Goal: Transaction & Acquisition: Purchase product/service

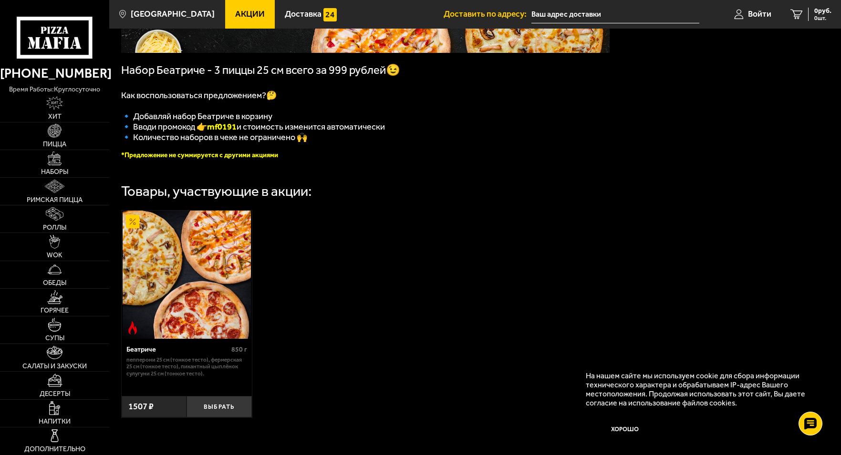
scroll to position [239, 0]
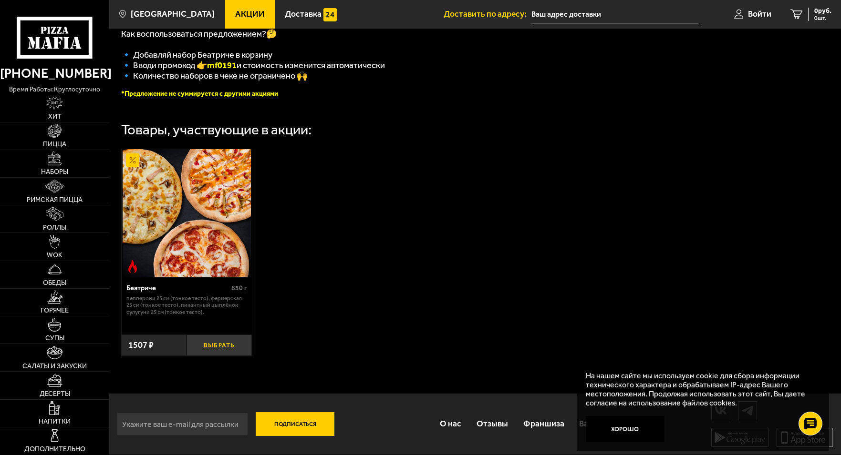
click at [222, 346] on button "Выбрать" at bounding box center [218, 345] width 65 height 21
click at [475, 313] on div "Беатриче 850 г Пепперони 25 см (тонкое тесто), Фермерская 25 см (тонкое тесто),…" at bounding box center [475, 252] width 732 height 231
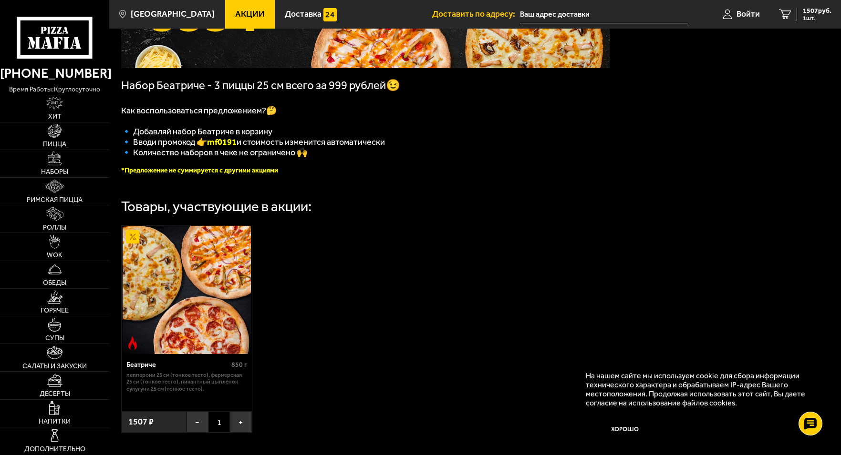
scroll to position [49, 0]
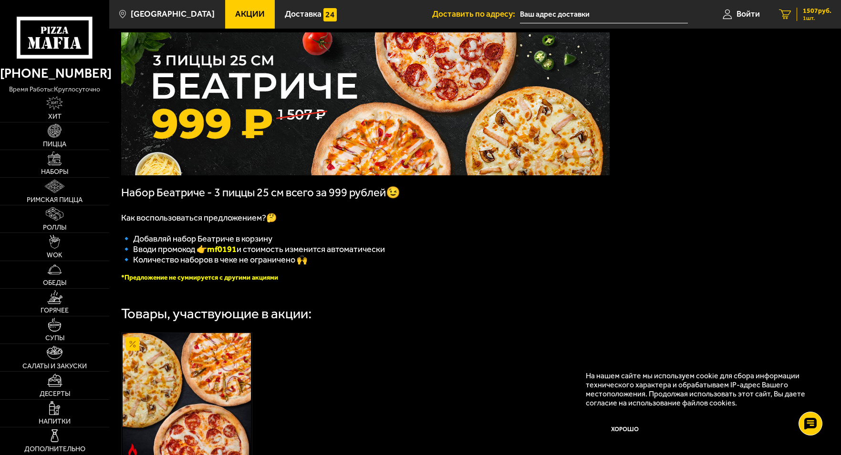
click at [813, 13] on span "1507 руб." at bounding box center [817, 11] width 29 height 7
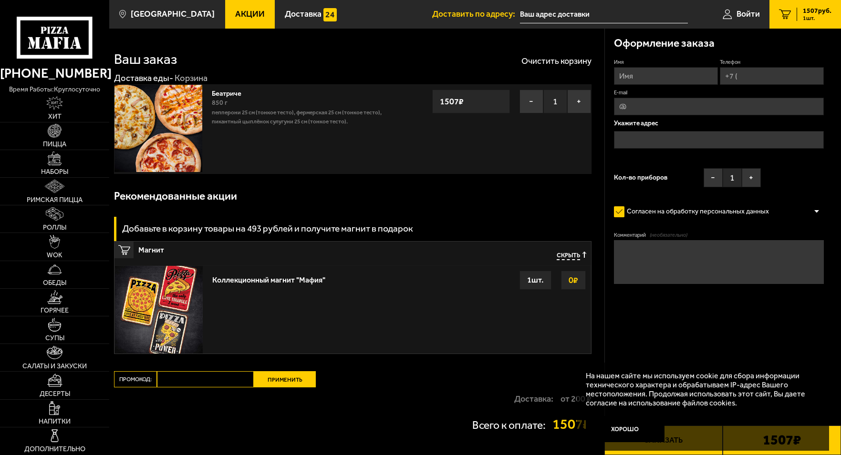
click at [227, 377] on input "Промокод:" at bounding box center [205, 380] width 97 height 16
type input "mfo191"
click at [293, 376] on button "Применить" at bounding box center [285, 380] width 62 height 16
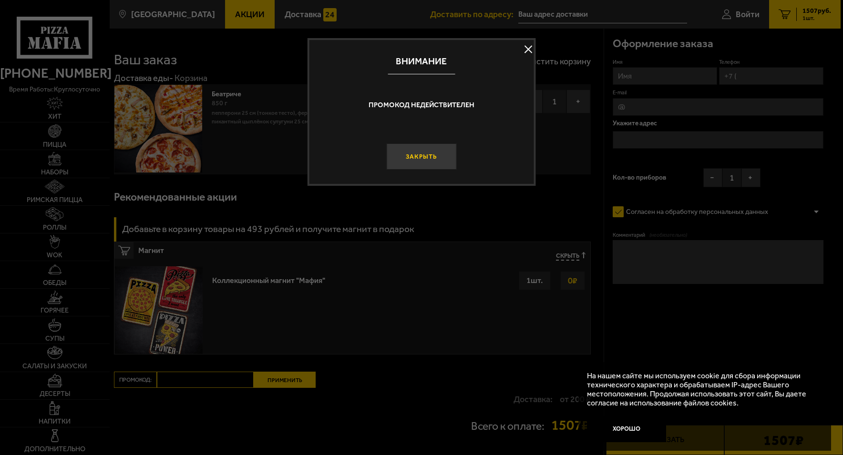
click at [410, 155] on button "Закрыть" at bounding box center [421, 157] width 70 height 26
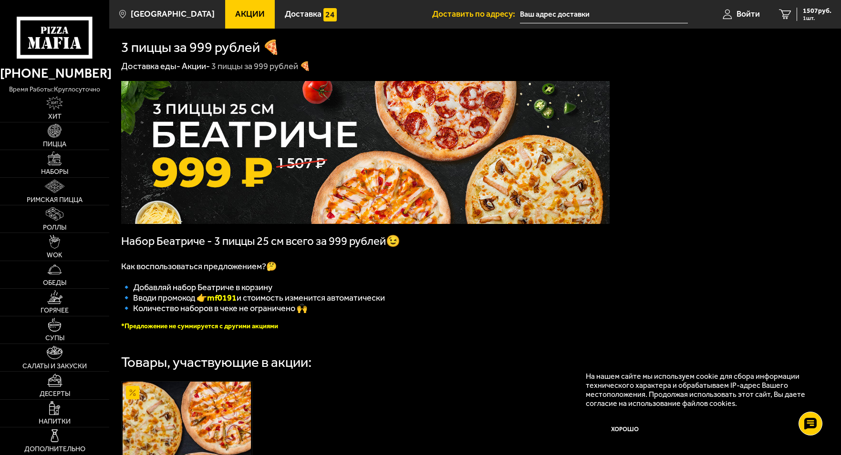
scroll to position [0, 0]
drag, startPoint x: 211, startPoint y: 304, endPoint x: 241, endPoint y: 304, distance: 30.5
click at [237, 303] on b "mf0191" at bounding box center [222, 297] width 30 height 10
copy b "mf0191"
click at [797, 14] on div "1507 руб. 1 шт." at bounding box center [813, 14] width 35 height 13
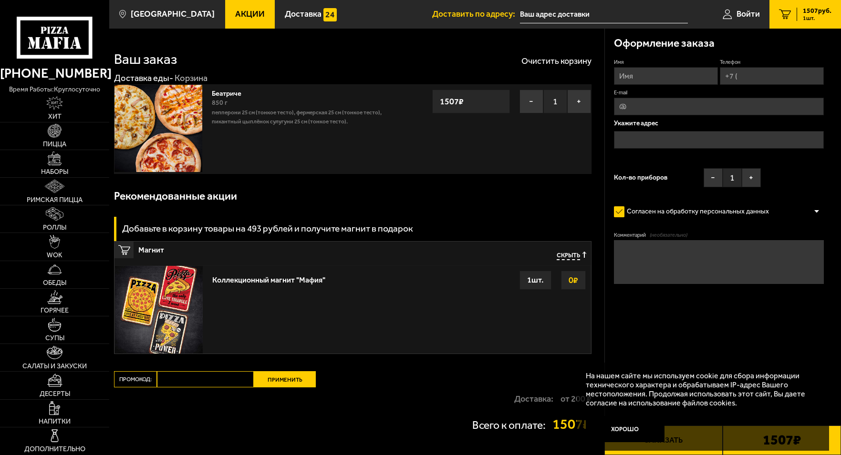
click at [218, 378] on input "Промокод:" at bounding box center [205, 380] width 97 height 16
paste input "mf0191"
type input "mf0191"
click at [282, 377] on button "Применить" at bounding box center [285, 380] width 62 height 16
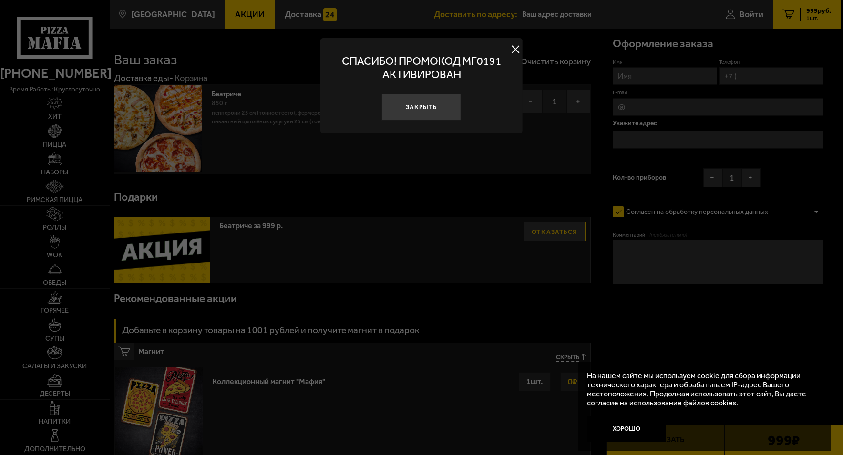
drag, startPoint x: 420, startPoint y: 106, endPoint x: 389, endPoint y: 100, distance: 31.5
click at [418, 106] on button "Закрыть" at bounding box center [421, 107] width 79 height 26
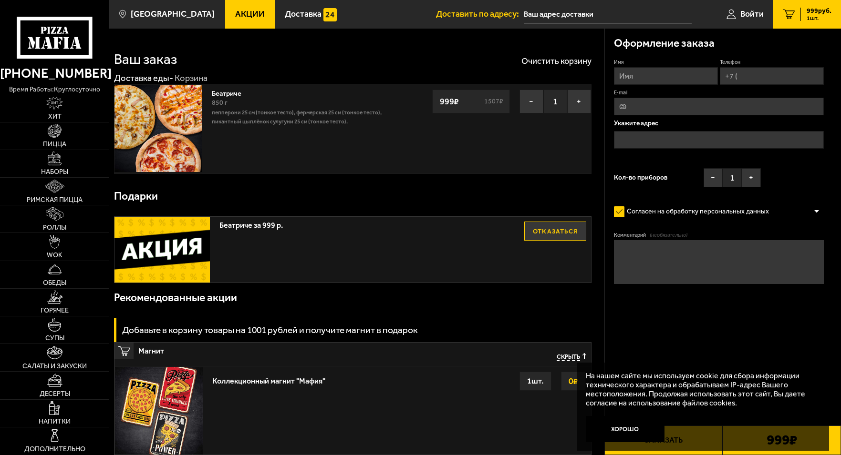
click at [669, 73] on input "Имя" at bounding box center [666, 76] width 104 height 18
type input "Марина"
type input "+7 (965) 009-59-58"
type input "Felicevenus@gmail.com"
click at [671, 137] on input "text" at bounding box center [719, 140] width 210 height 18
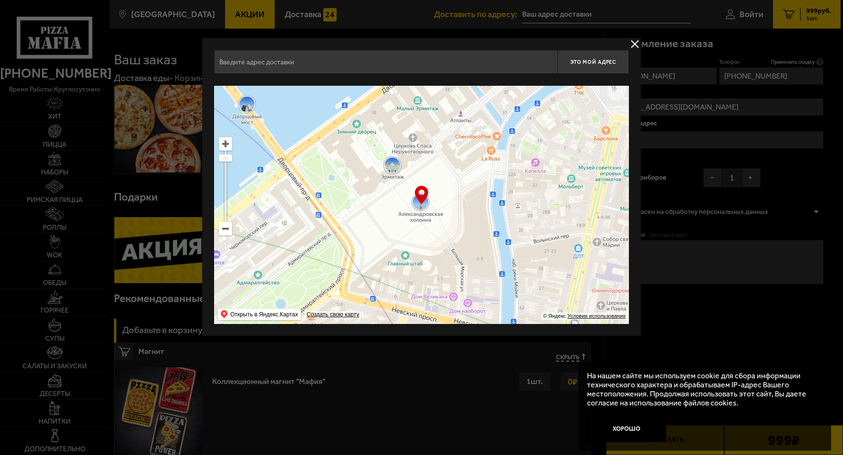
click at [633, 40] on button "delivery type" at bounding box center [635, 44] width 12 height 12
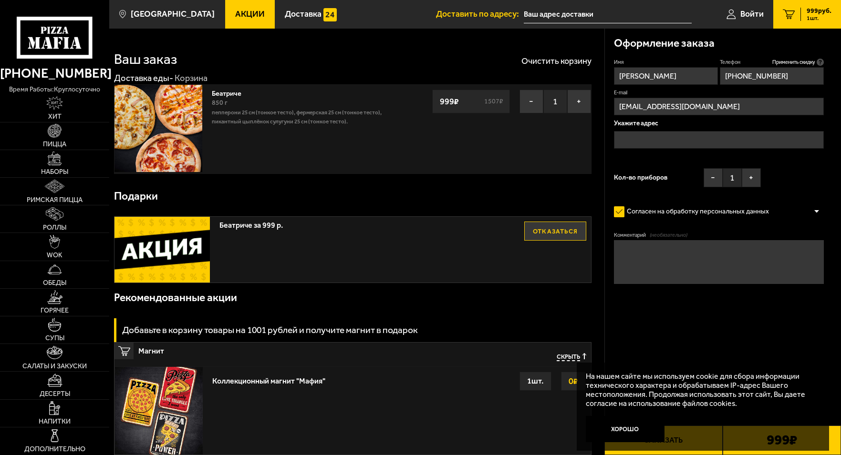
click at [680, 136] on input "text" at bounding box center [719, 140] width 210 height 18
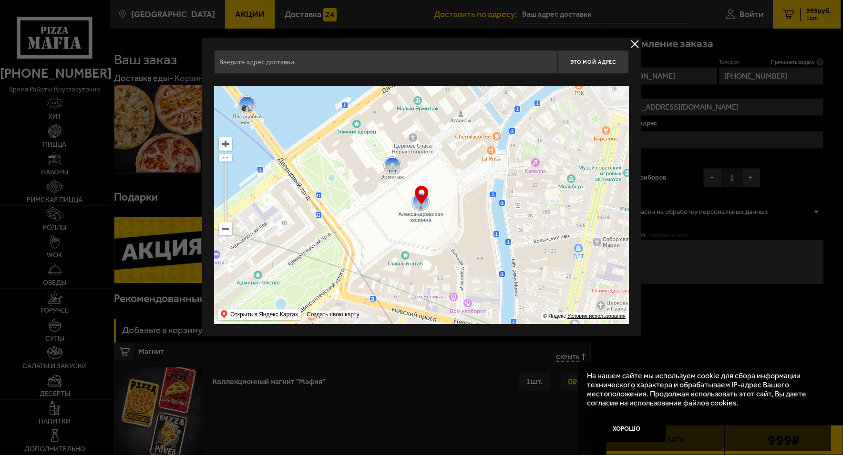
click at [632, 41] on button "delivery type" at bounding box center [635, 44] width 12 height 12
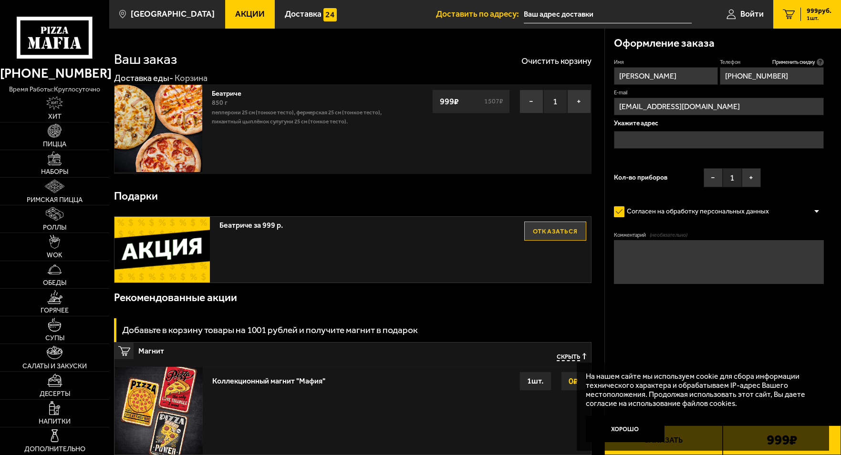
click at [761, 345] on div "Оформление заказа Имя Марина Телефон Применить скидку Вы будете зарегистрирован…" at bounding box center [722, 301] width 237 height 545
click at [541, 15] on input "text" at bounding box center [608, 15] width 168 height 18
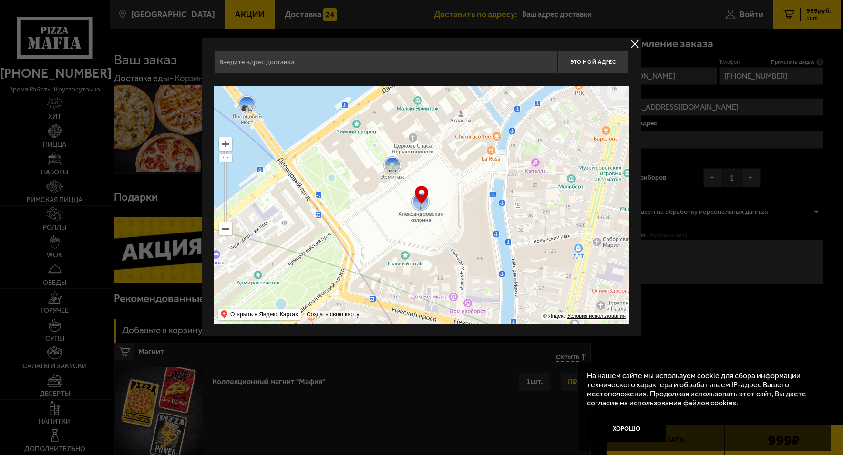
drag, startPoint x: 386, startPoint y: 225, endPoint x: 406, endPoint y: 199, distance: 32.5
click at [401, 207] on ymaps at bounding box center [421, 205] width 415 height 238
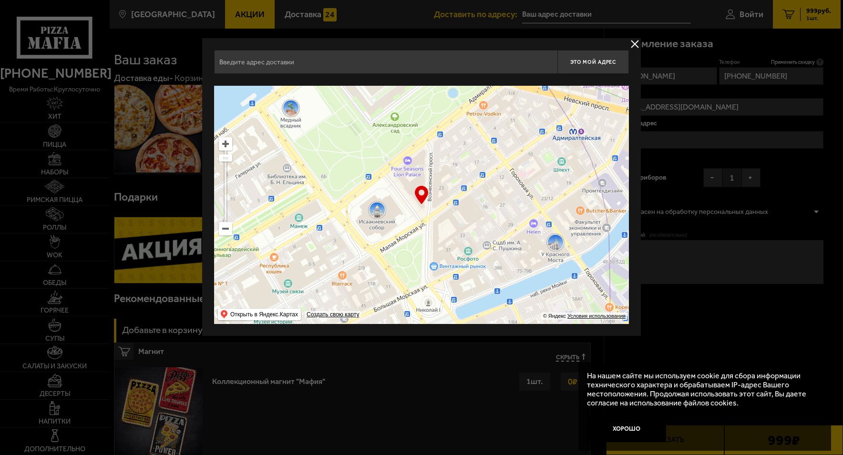
drag, startPoint x: 393, startPoint y: 267, endPoint x: 406, endPoint y: 183, distance: 85.0
click at [399, 227] on ymaps at bounding box center [421, 205] width 415 height 238
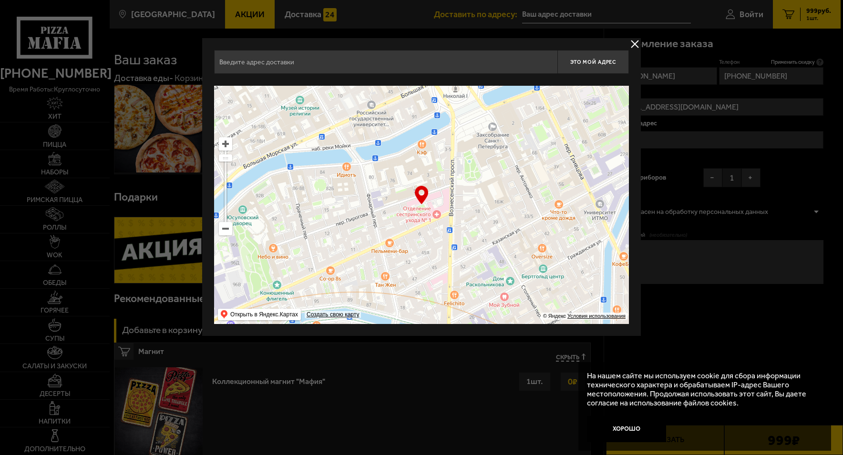
click at [398, 59] on input "text" at bounding box center [385, 62] width 343 height 24
type input "переулок Пирогова, 2"
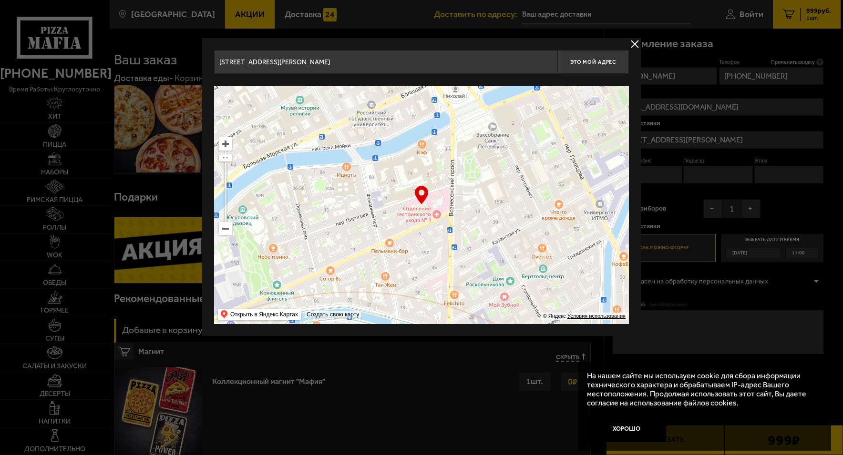
click at [311, 61] on input "переулок Пирогова, 2" at bounding box center [385, 62] width 343 height 24
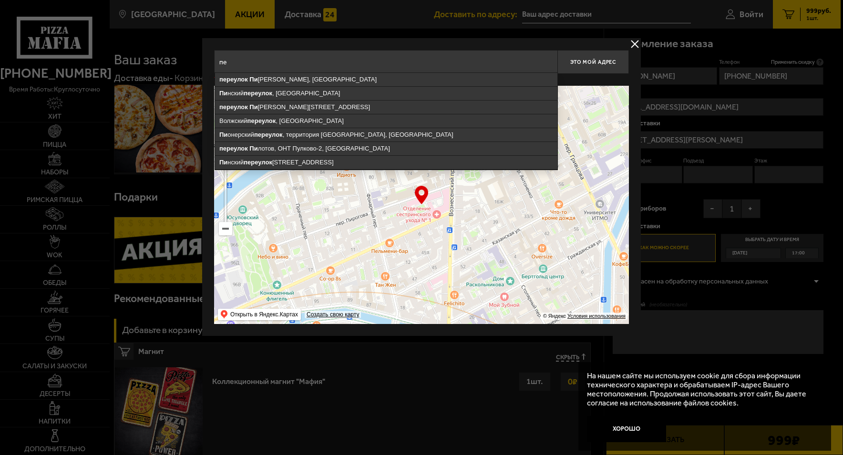
type input "п"
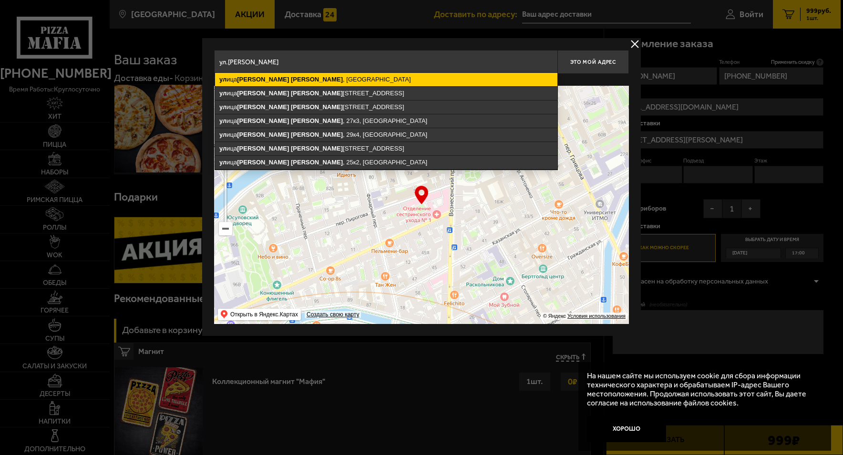
click at [311, 82] on ymaps "ул ица Лёни Голикова , Санкт-Петербург" at bounding box center [386, 79] width 342 height 13
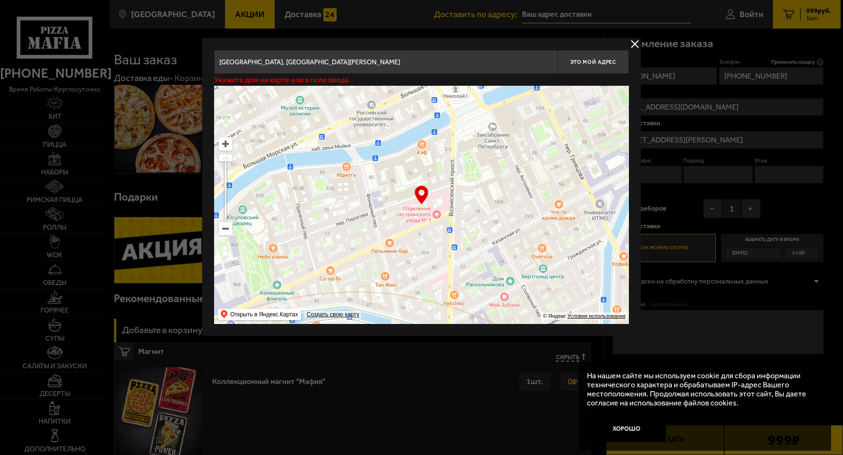
click at [364, 61] on input "Санкт-Петербург, улица Лёни Голикова" at bounding box center [385, 62] width 343 height 24
click at [483, 67] on input "Санкт-Петербург, улица Лёни Голикова 37/2 50" at bounding box center [385, 62] width 343 height 24
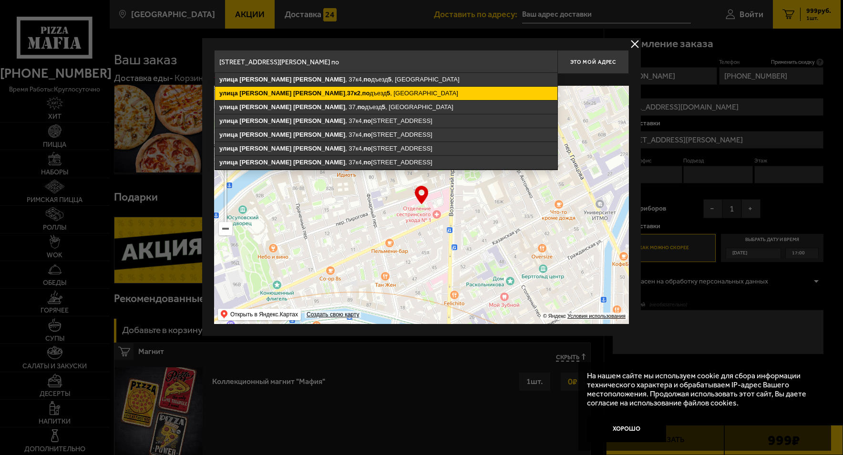
click at [343, 90] on ymaps "улица Лёни Голикова , 37к2 , по дъезд 5 , Санкт-Петербург" at bounding box center [386, 93] width 342 height 13
type input "Санкт-Петербург, улица Лёни Голикова, 37к2, подъезд 5"
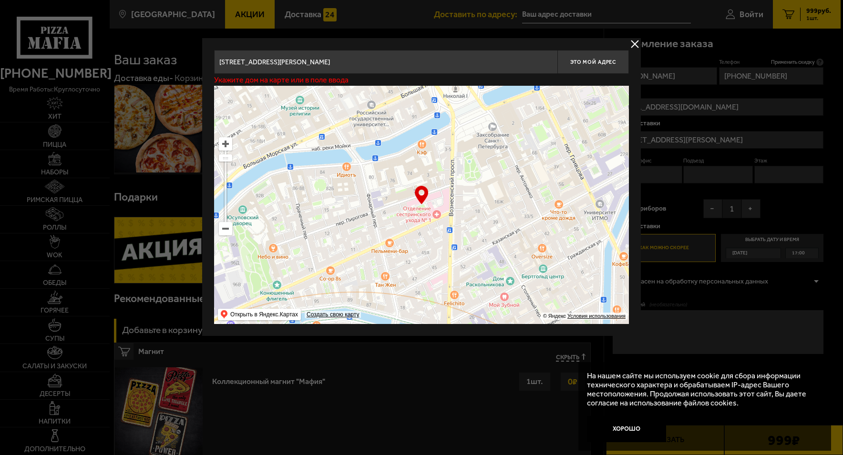
type input "[STREET_ADDRESS][PERSON_NAME]"
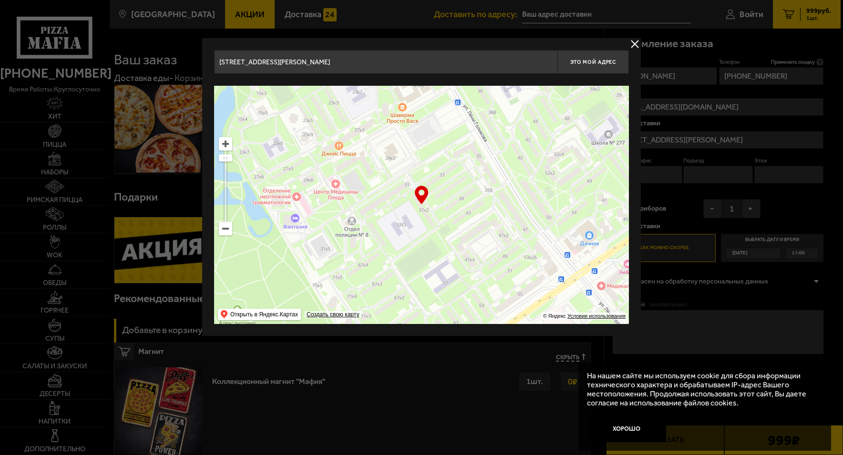
click at [426, 194] on div "… © Яндекс Условия использования Открыть в Яндекс.Картах Создать свою карту" at bounding box center [421, 205] width 415 height 238
click at [422, 195] on div "… © Яндекс Условия использования Открыть в Яндекс.Картах Создать свою карту" at bounding box center [421, 205] width 415 height 238
click at [423, 198] on div "… © Яндекс Условия использования Открыть в Яндекс.Картах Создать свою карту" at bounding box center [421, 205] width 415 height 238
click at [423, 193] on div "… © Яндекс Условия использования Открыть в Яндекс.Картах Создать свою карту" at bounding box center [421, 205] width 415 height 238
click at [598, 61] on span "Это мой адрес" at bounding box center [593, 62] width 46 height 6
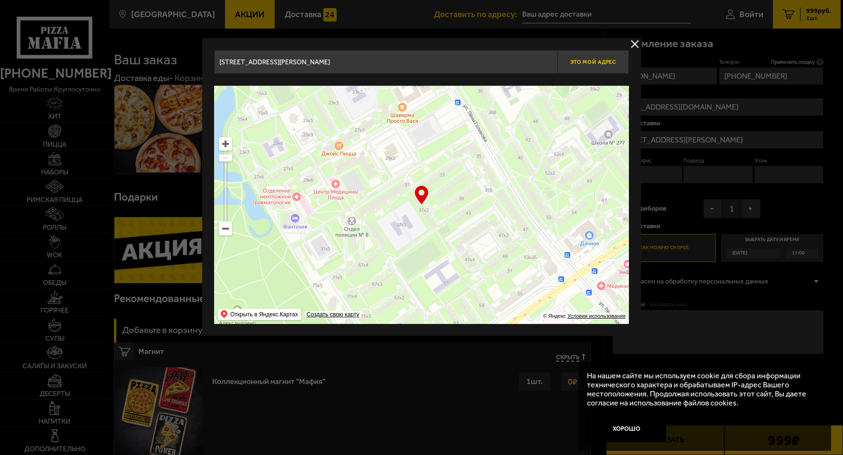
type input "[STREET_ADDRESS][PERSON_NAME]"
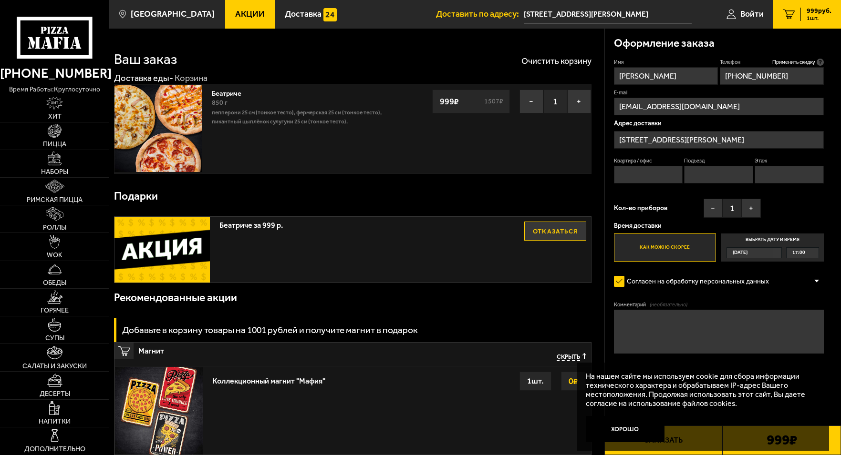
click at [653, 172] on input "Квартира / офис" at bounding box center [648, 175] width 69 height 18
type input "50"
click at [706, 174] on input "Подъезд" at bounding box center [718, 175] width 69 height 18
type input "5"
click at [797, 173] on input "Этаж" at bounding box center [788, 175] width 69 height 18
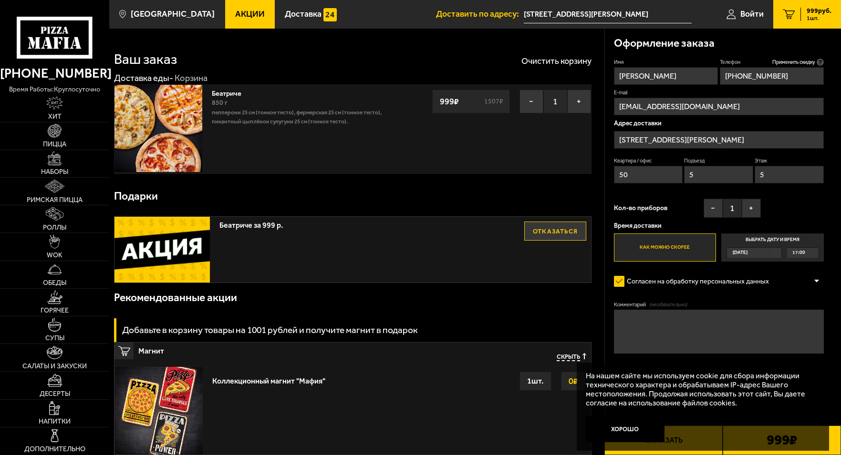
type input "5"
click at [670, 247] on label "Как можно скорее" at bounding box center [665, 248] width 103 height 28
click at [0, 0] on input "Как можно скорее" at bounding box center [0, 0] width 0 height 0
click at [813, 250] on div "17:00" at bounding box center [802, 253] width 32 height 10
click at [0, 0] on input "Выбрать дату и время Сегодня 17:00" at bounding box center [0, 0] width 0 height 0
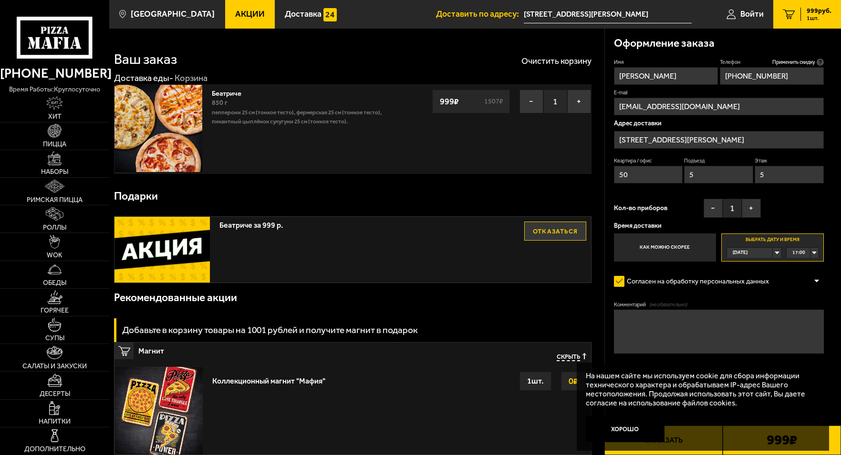
click at [757, 252] on div "Сегодня" at bounding box center [750, 253] width 46 height 10
drag, startPoint x: 760, startPoint y: 259, endPoint x: 812, endPoint y: 257, distance: 52.5
click at [761, 259] on li "Сегодня" at bounding box center [753, 263] width 53 height 11
click at [818, 252] on div "17:00" at bounding box center [802, 253] width 33 height 10
click at [805, 207] on div "Имя Марина Телефон Применить скидку Вы будете зарегистрированы автоматически. +…" at bounding box center [719, 160] width 210 height 203
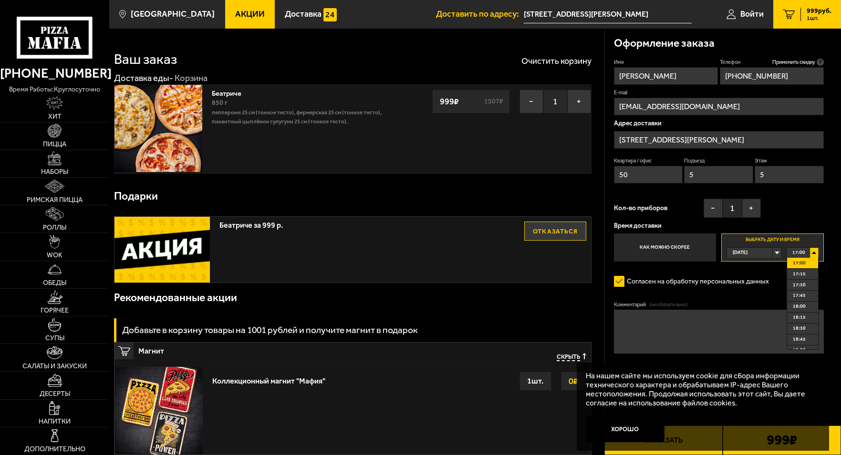
click at [802, 252] on span "17:00" at bounding box center [798, 253] width 13 height 10
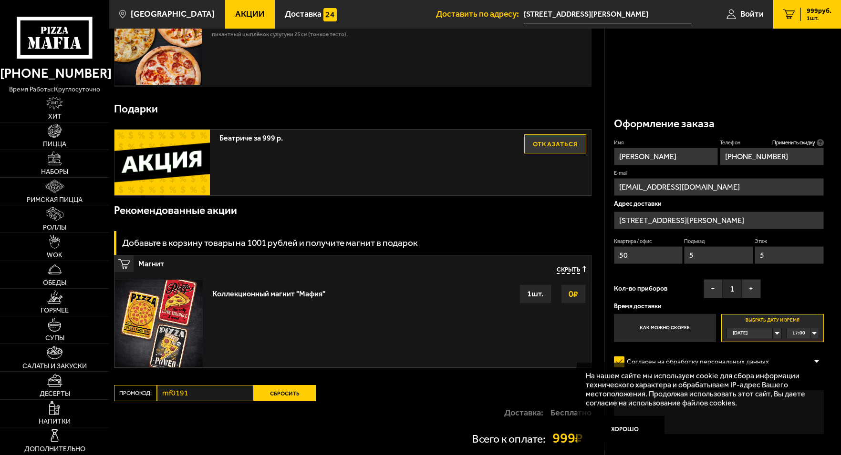
scroll to position [180, 0]
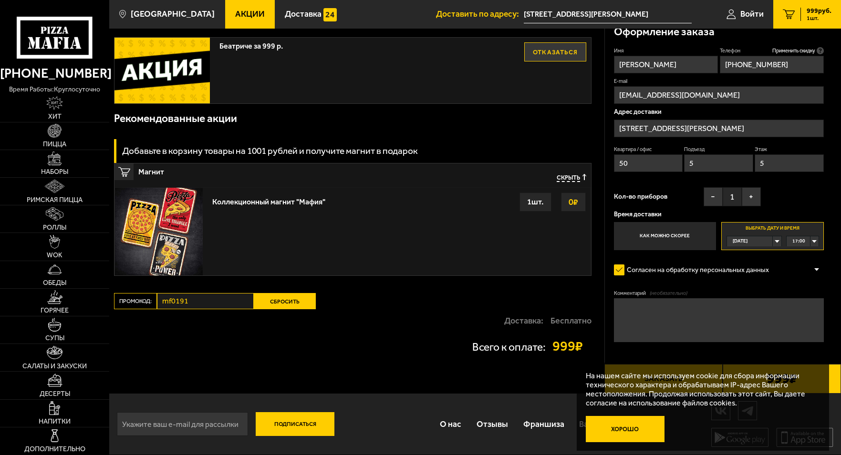
click at [631, 432] on button "Хорошо" at bounding box center [625, 429] width 79 height 26
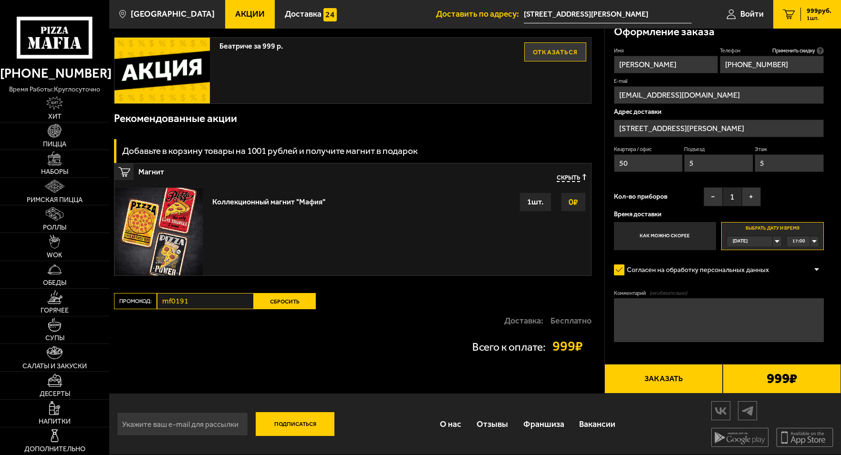
click at [651, 378] on button "Заказать" at bounding box center [663, 379] width 118 height 30
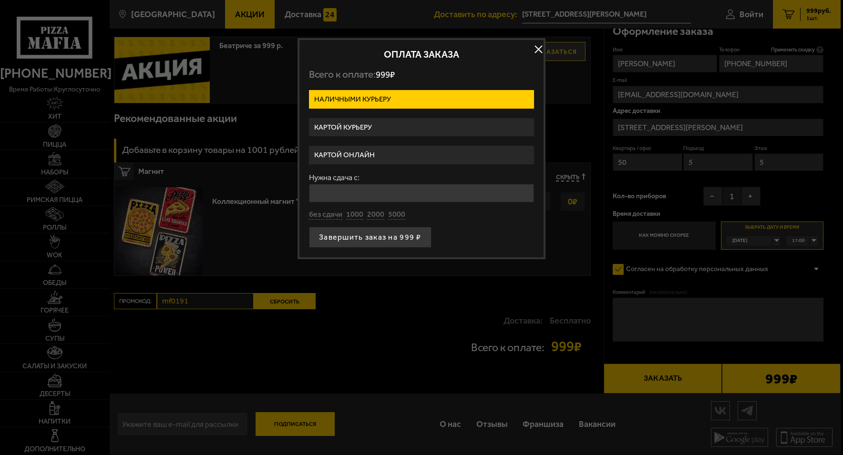
click at [380, 156] on label "Картой онлайн" at bounding box center [421, 155] width 225 height 19
click at [0, 0] on input "Картой онлайн" at bounding box center [0, 0] width 0 height 0
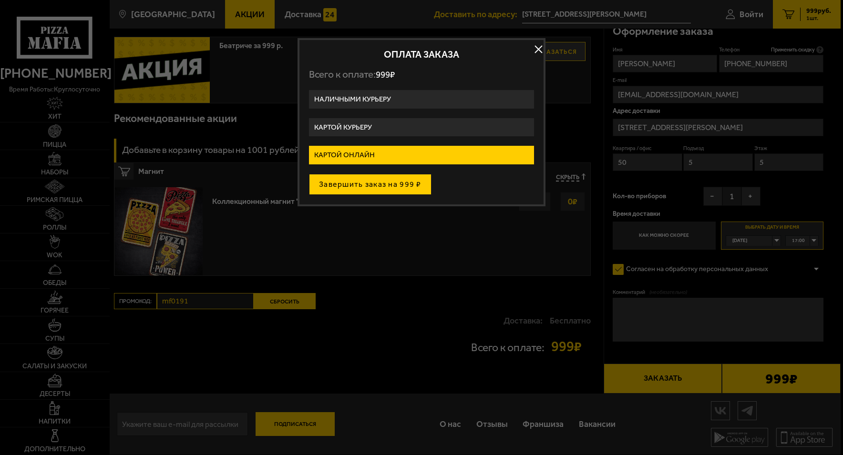
click at [378, 185] on button "Завершить заказ на 999 ₽" at bounding box center [370, 184] width 123 height 21
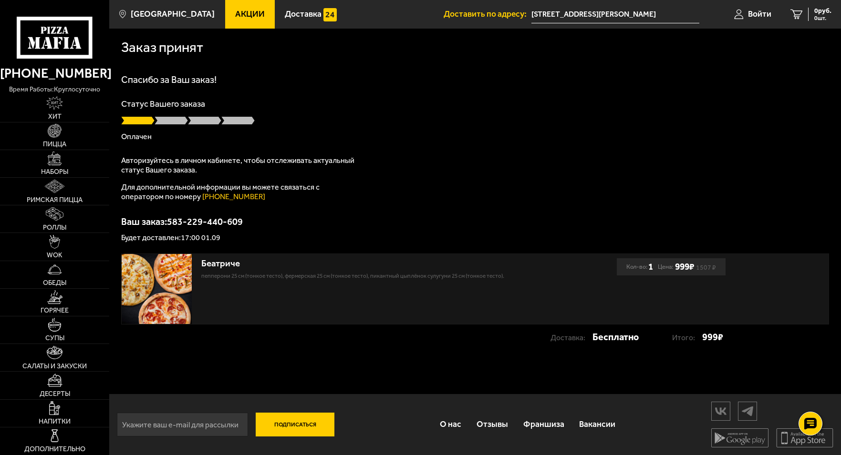
drag, startPoint x: 177, startPoint y: 281, endPoint x: 182, endPoint y: 280, distance: 5.0
click at [177, 281] on img at bounding box center [157, 289] width 70 height 70
click at [54, 141] on span "Пицца" at bounding box center [54, 144] width 23 height 7
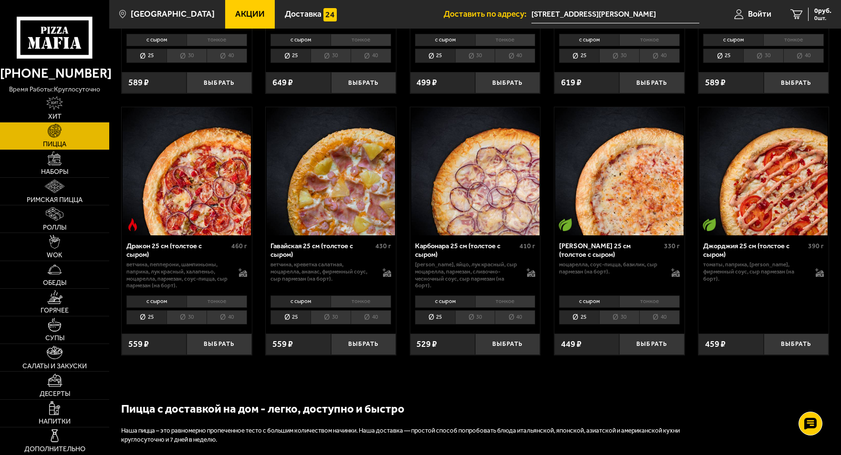
scroll to position [1478, 0]
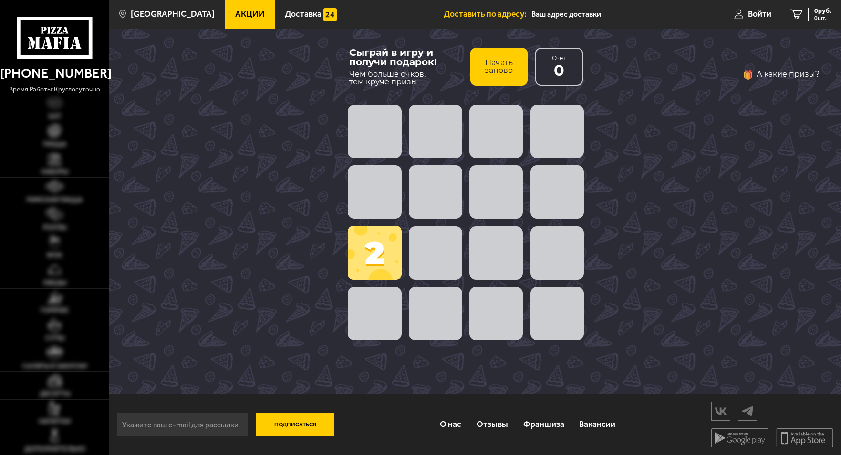
type input "[STREET_ADDRESS][PERSON_NAME]"
drag, startPoint x: 436, startPoint y: 190, endPoint x: 444, endPoint y: 191, distance: 7.2
click at [438, 191] on span at bounding box center [435, 191] width 53 height 53
click at [434, 196] on span at bounding box center [435, 191] width 53 height 53
click at [505, 62] on button "Начать заново" at bounding box center [498, 67] width 57 height 38
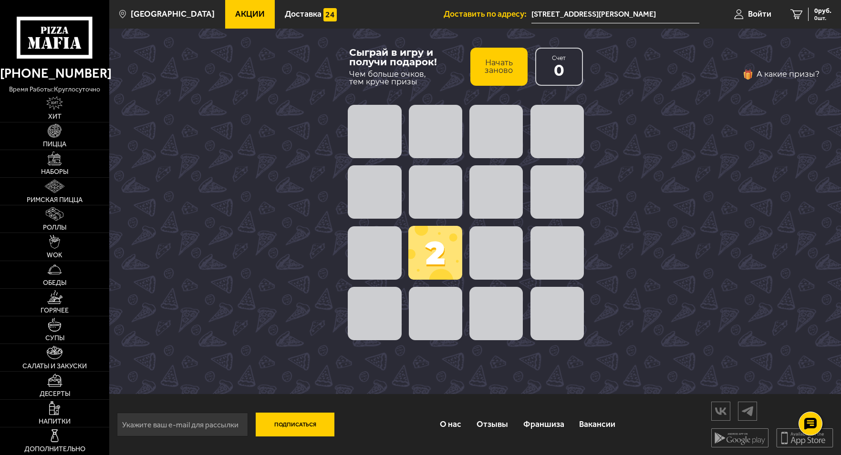
click at [486, 249] on span at bounding box center [495, 253] width 53 height 53
click at [438, 250] on span at bounding box center [435, 253] width 54 height 54
click at [493, 70] on button "Начать заново" at bounding box center [498, 67] width 57 height 38
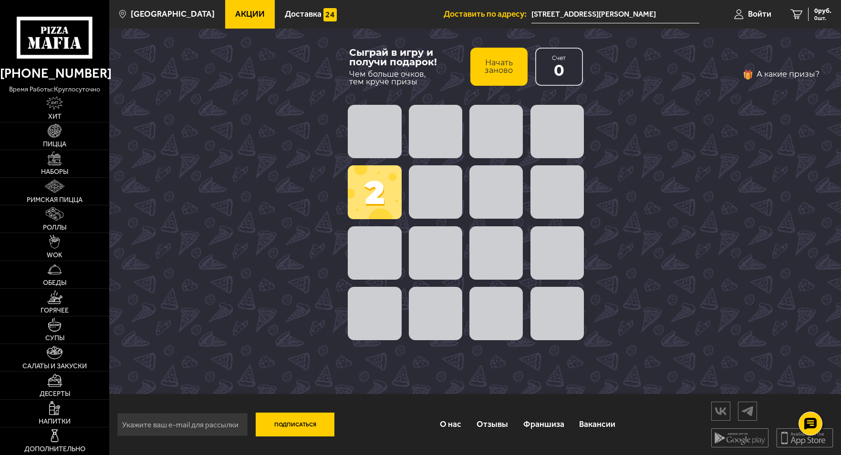
click at [496, 69] on button "Начать заново" at bounding box center [498, 67] width 57 height 38
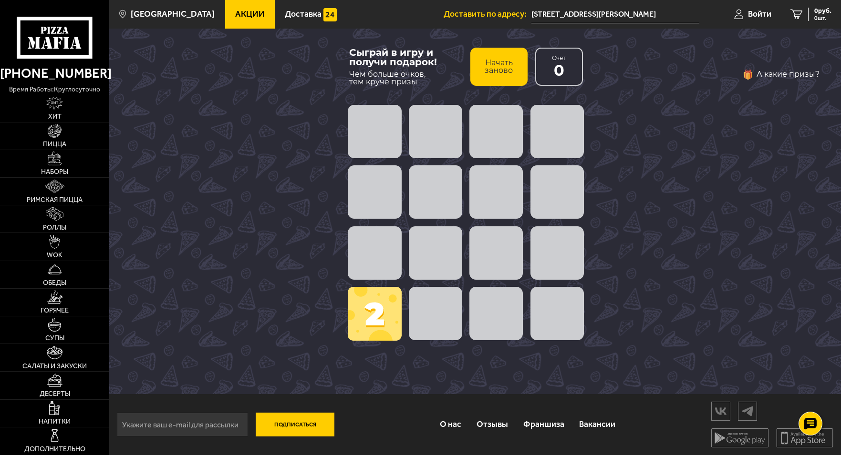
click at [496, 69] on button "Начать заново" at bounding box center [498, 67] width 57 height 38
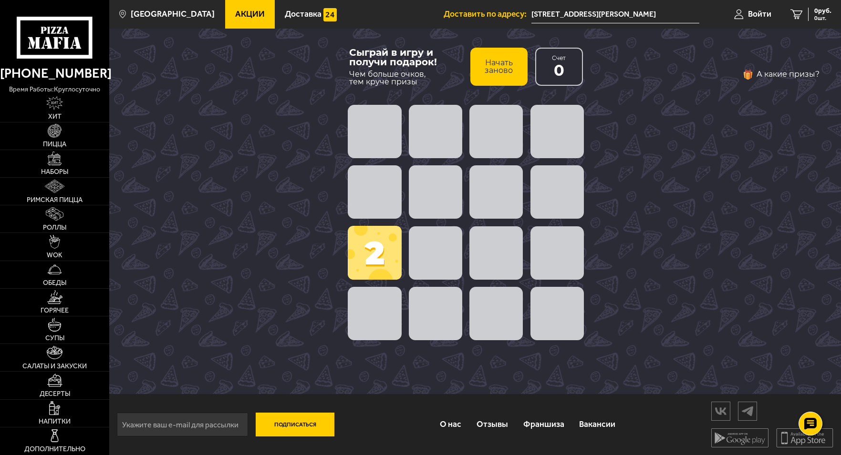
click at [496, 69] on button "Начать заново" at bounding box center [498, 67] width 57 height 38
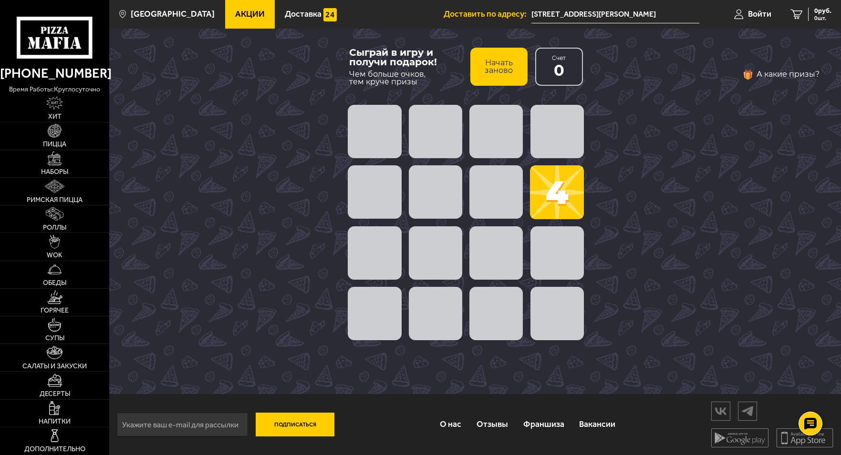
click at [496, 69] on button "Начать заново" at bounding box center [498, 67] width 57 height 38
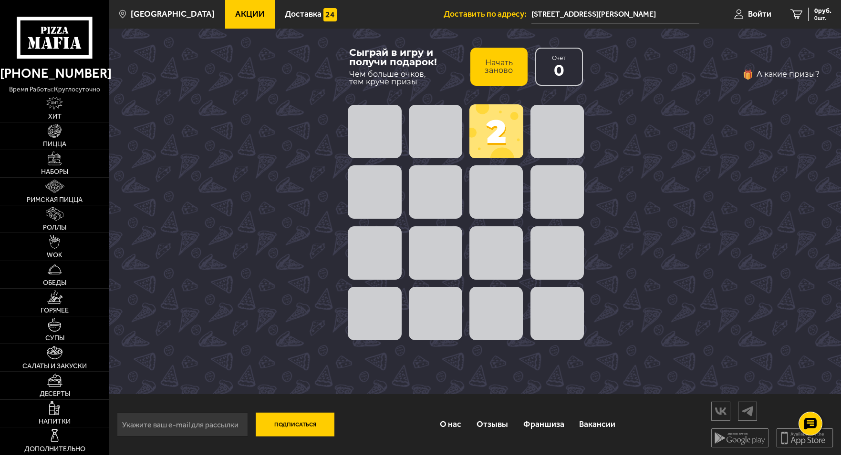
click at [496, 69] on button "Начать заново" at bounding box center [498, 67] width 57 height 38
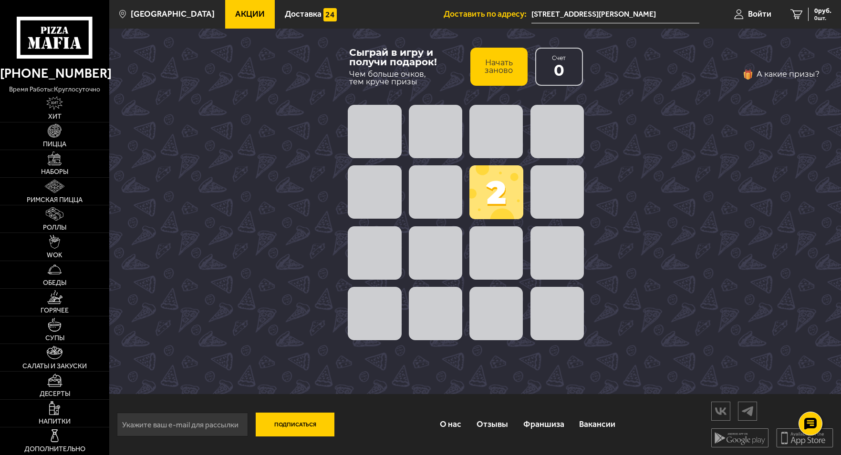
click at [496, 69] on button "Начать заново" at bounding box center [498, 67] width 57 height 38
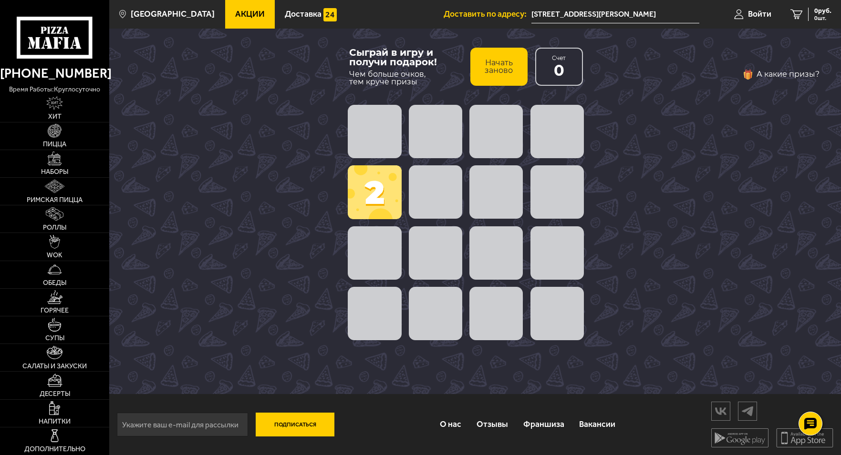
click at [496, 69] on button "Начать заново" at bounding box center [498, 67] width 57 height 38
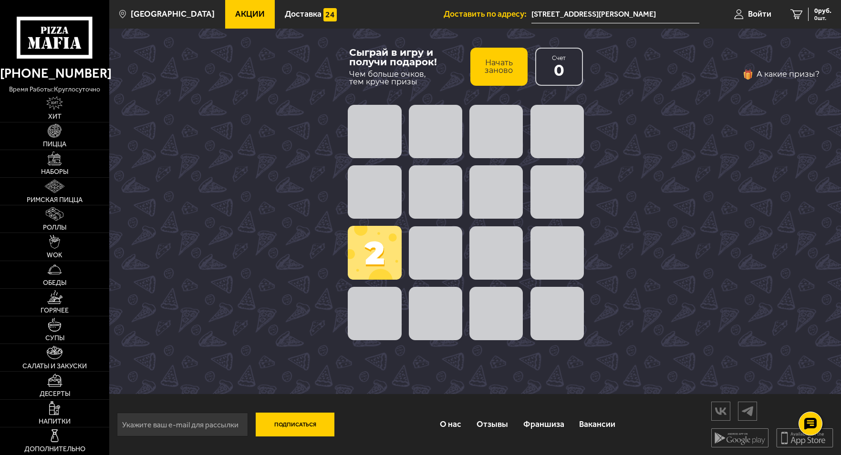
click at [496, 69] on button "Начать заново" at bounding box center [498, 67] width 57 height 38
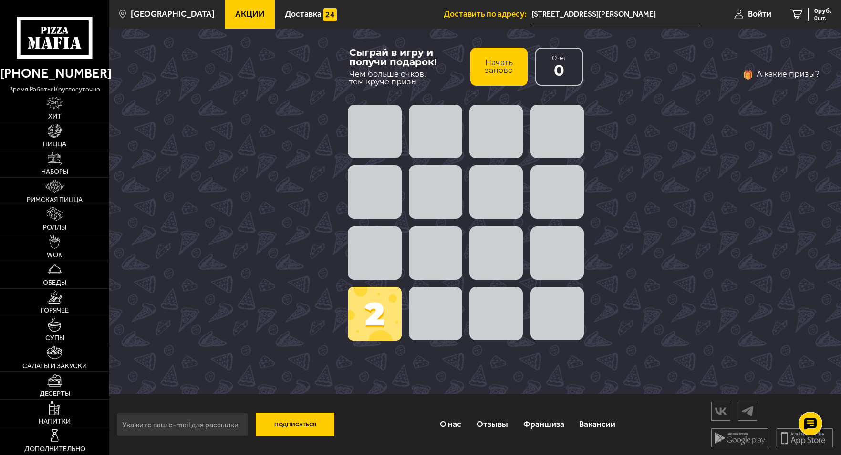
click at [496, 69] on button "Начать заново" at bounding box center [498, 67] width 57 height 38
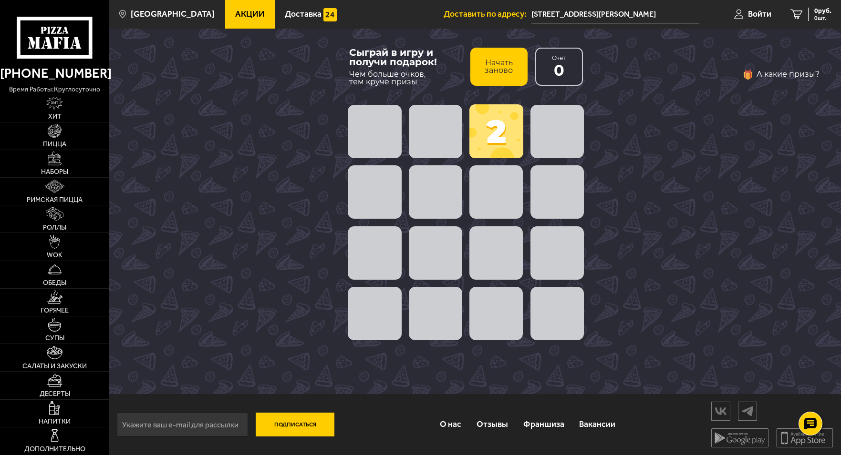
click at [496, 69] on button "Начать заново" at bounding box center [498, 67] width 57 height 38
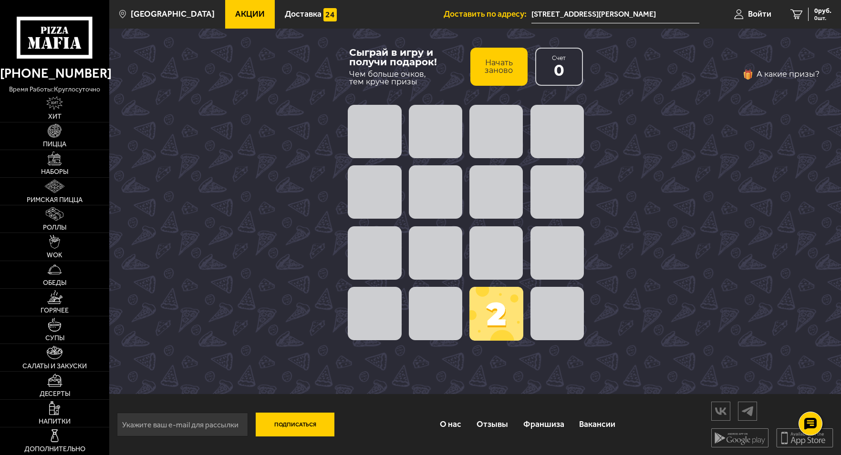
click at [498, 69] on button "Начать заново" at bounding box center [498, 67] width 57 height 38
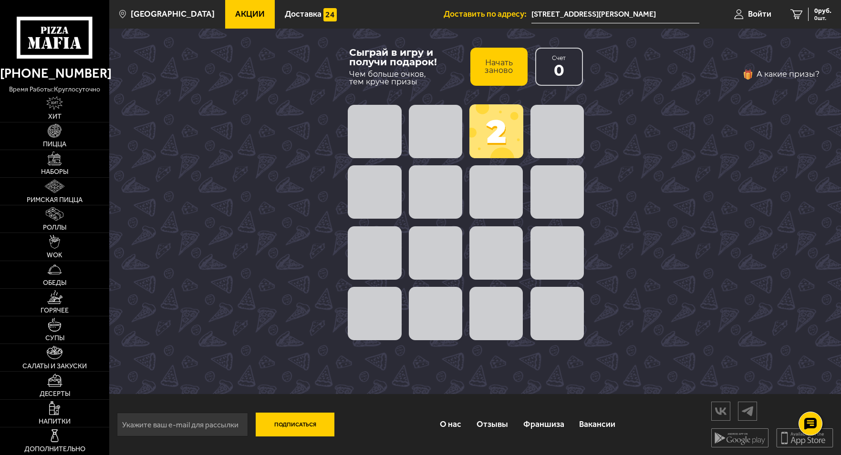
click at [498, 69] on button "Начать заново" at bounding box center [498, 67] width 57 height 38
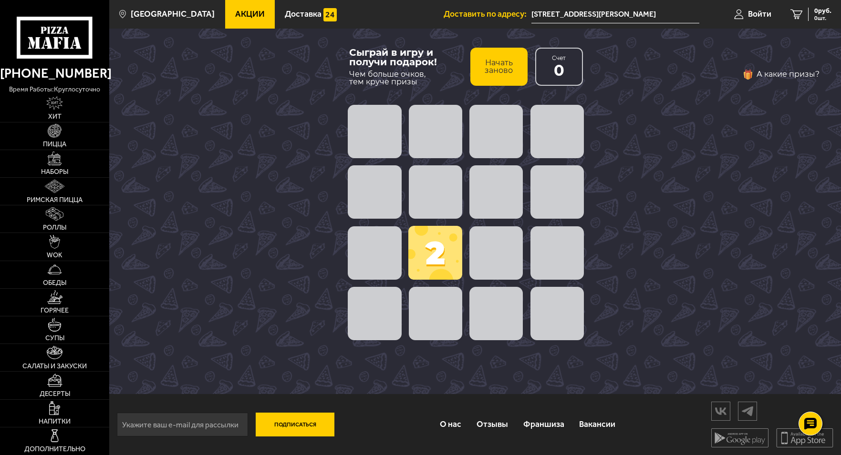
click at [499, 71] on button "Начать заново" at bounding box center [498, 67] width 57 height 38
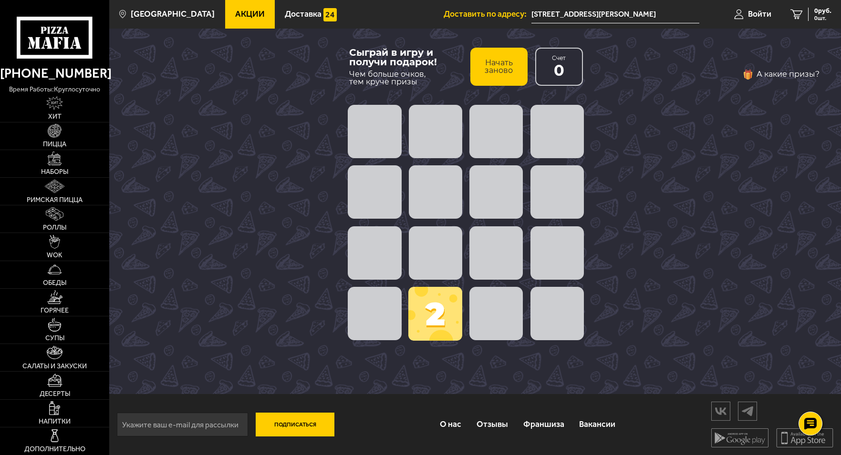
click at [499, 71] on button "Начать заново" at bounding box center [498, 67] width 57 height 38
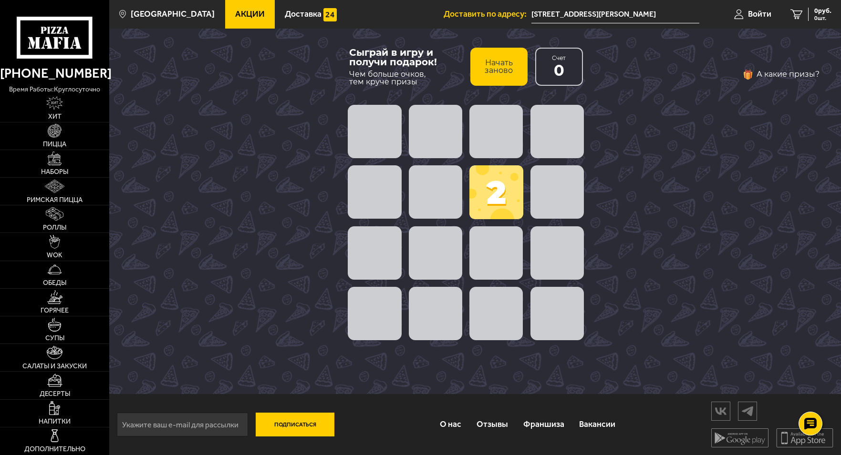
click at [499, 71] on button "Начать заново" at bounding box center [498, 67] width 57 height 38
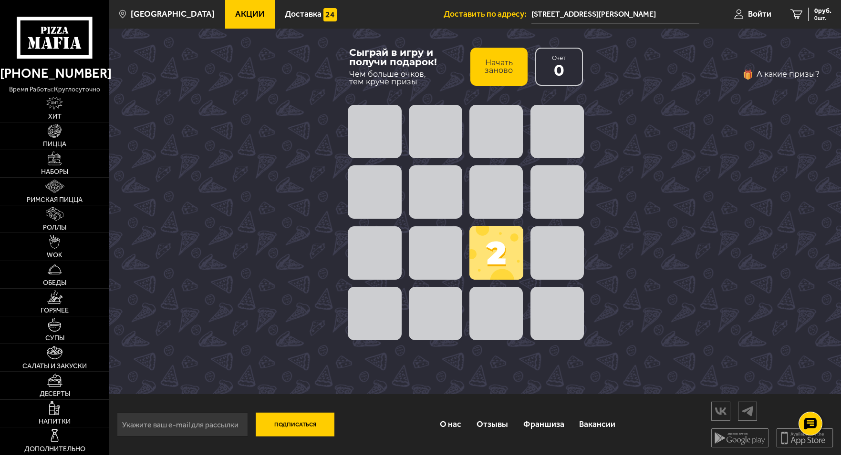
click at [499, 71] on button "Начать заново" at bounding box center [498, 67] width 57 height 38
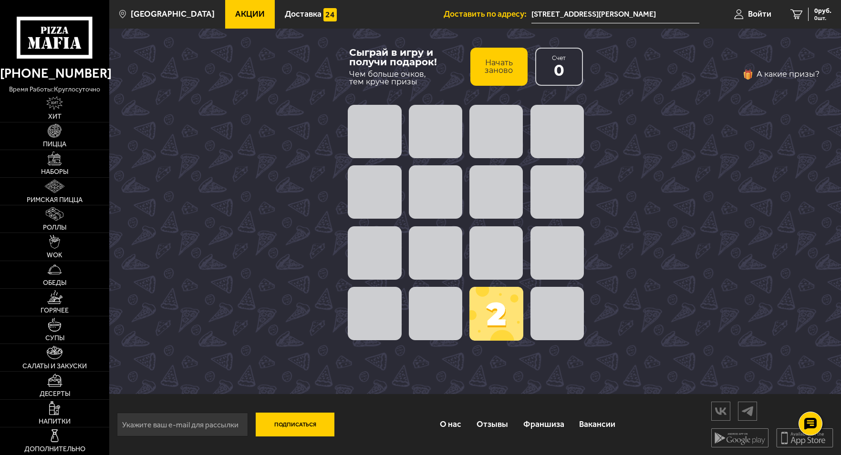
click at [499, 71] on button "Начать заново" at bounding box center [498, 67] width 57 height 38
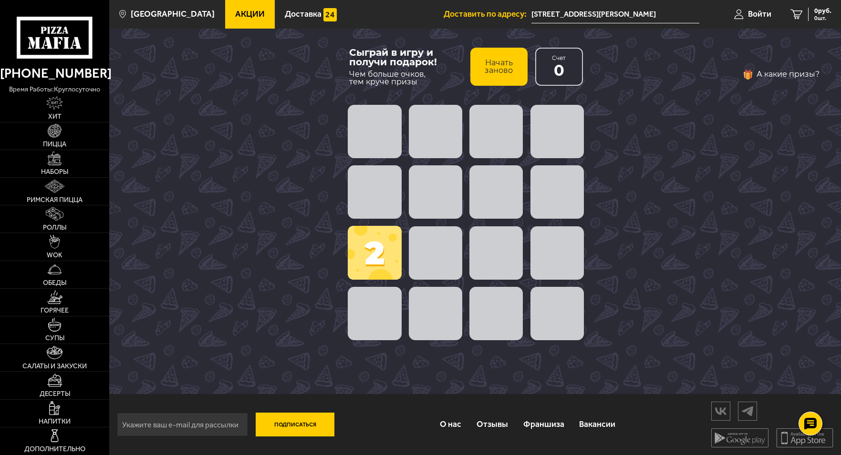
click at [499, 71] on button "Начать заново" at bounding box center [498, 67] width 57 height 38
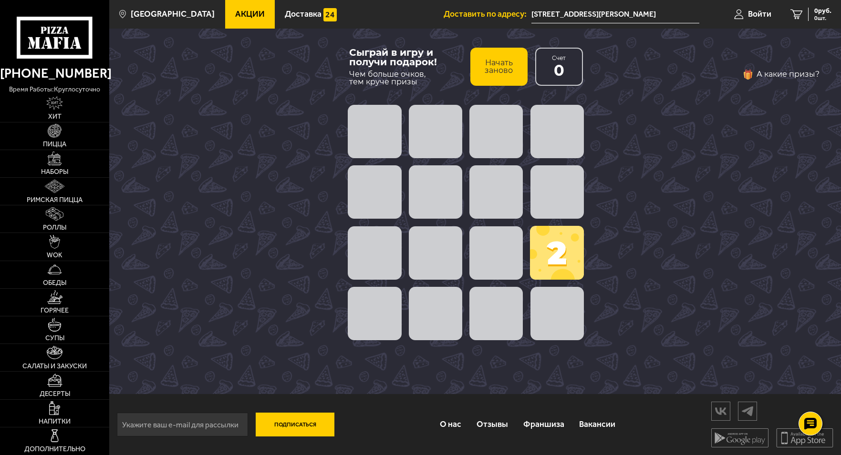
click at [552, 180] on span at bounding box center [556, 191] width 53 height 53
click at [422, 137] on span at bounding box center [435, 131] width 53 height 53
click at [380, 132] on span at bounding box center [374, 131] width 53 height 53
click at [494, 66] on button "Начать заново" at bounding box center [498, 67] width 57 height 38
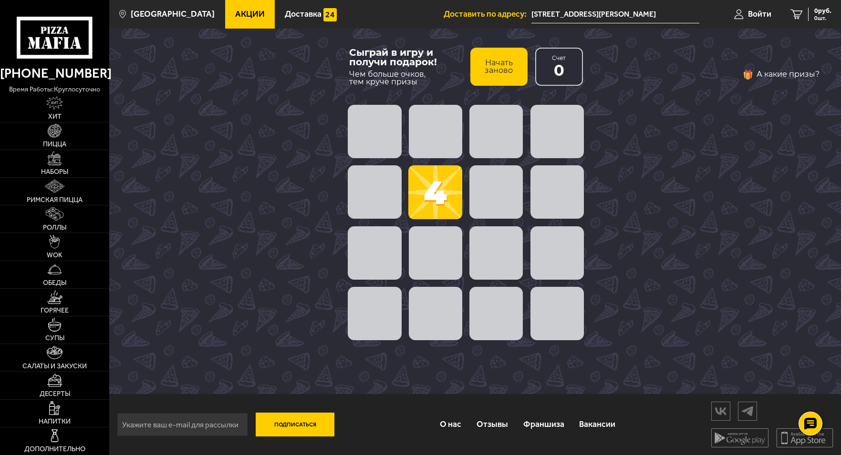
click at [437, 185] on span at bounding box center [435, 192] width 54 height 54
drag, startPoint x: 454, startPoint y: 266, endPoint x: 438, endPoint y: 216, distance: 52.6
click at [451, 261] on span at bounding box center [435, 253] width 53 height 53
click at [438, 197] on span at bounding box center [435, 192] width 54 height 54
click at [504, 71] on button "Начать заново" at bounding box center [498, 67] width 57 height 38
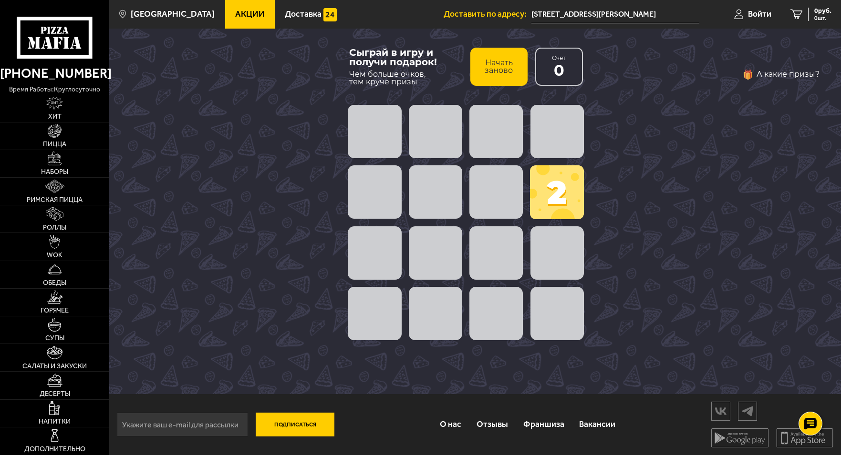
click at [503, 69] on button "Начать заново" at bounding box center [498, 67] width 57 height 38
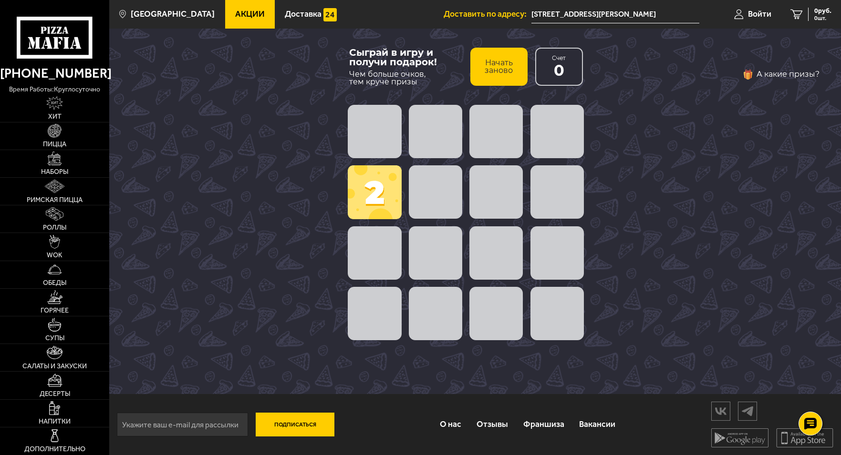
click at [503, 69] on button "Начать заново" at bounding box center [498, 67] width 57 height 38
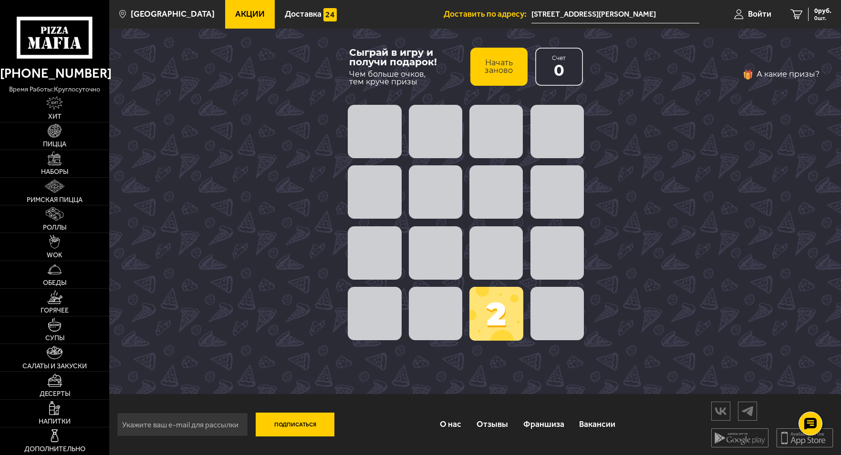
click at [503, 69] on button "Начать заново" at bounding box center [498, 67] width 57 height 38
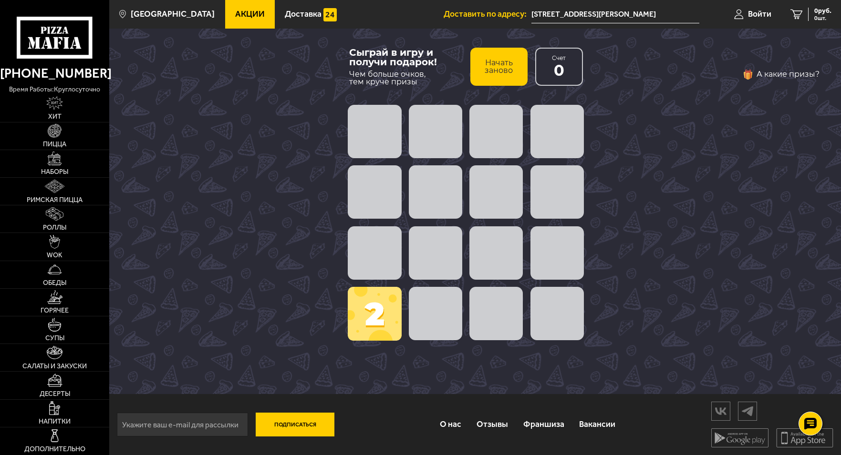
click at [503, 69] on button "Начать заново" at bounding box center [498, 67] width 57 height 38
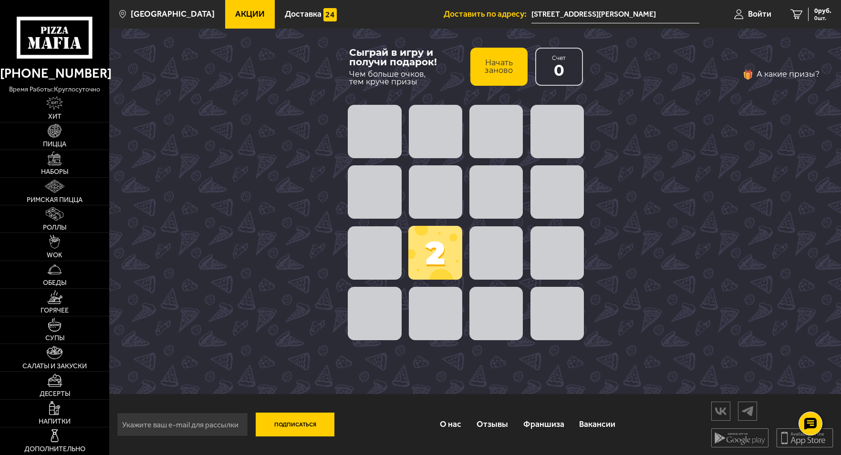
click at [770, 73] on button "А какие призы?" at bounding box center [780, 74] width 77 height 15
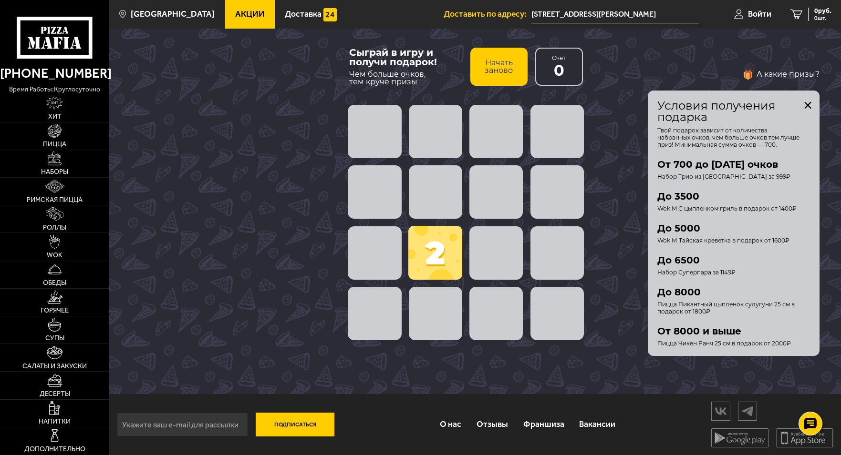
click at [808, 103] on button "закрыть" at bounding box center [808, 106] width 8 height 8
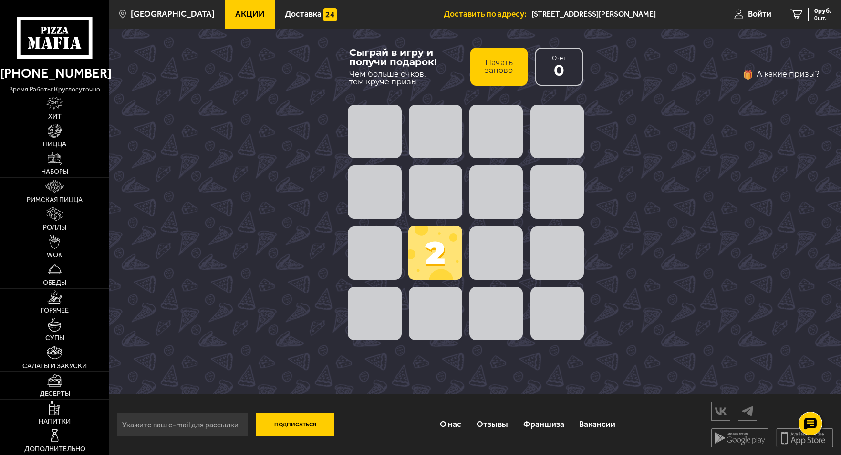
click at [507, 61] on button "Начать заново" at bounding box center [498, 67] width 57 height 38
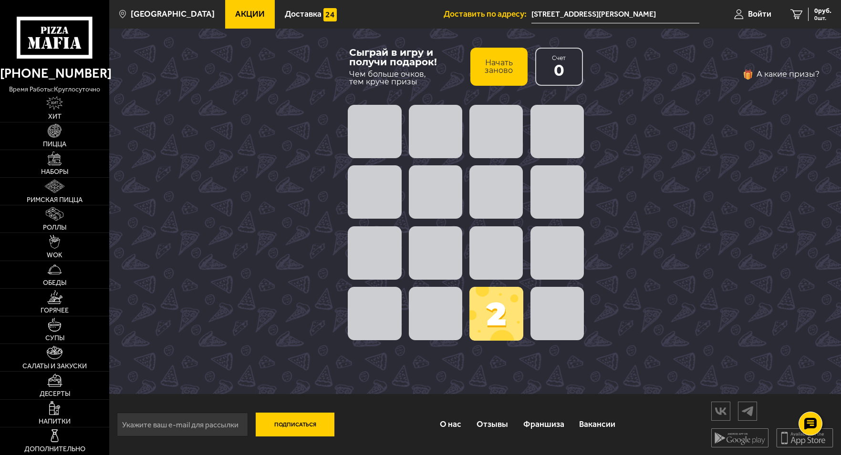
click at [504, 62] on button "Начать заново" at bounding box center [498, 67] width 57 height 38
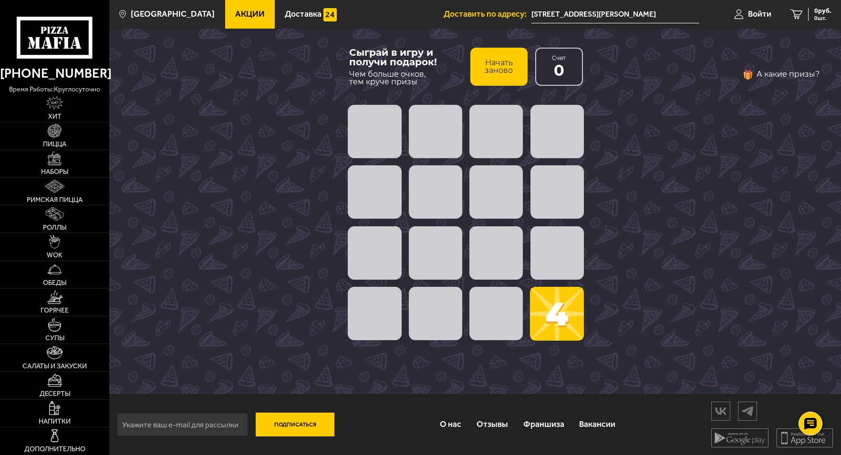
click at [440, 313] on span at bounding box center [435, 313] width 53 height 53
drag, startPoint x: 439, startPoint y: 313, endPoint x: 496, endPoint y: 311, distance: 56.3
click at [439, 311] on span at bounding box center [435, 313] width 53 height 53
click at [540, 303] on span at bounding box center [557, 314] width 54 height 54
drag, startPoint x: 553, startPoint y: 312, endPoint x: 495, endPoint y: 144, distance: 178.3
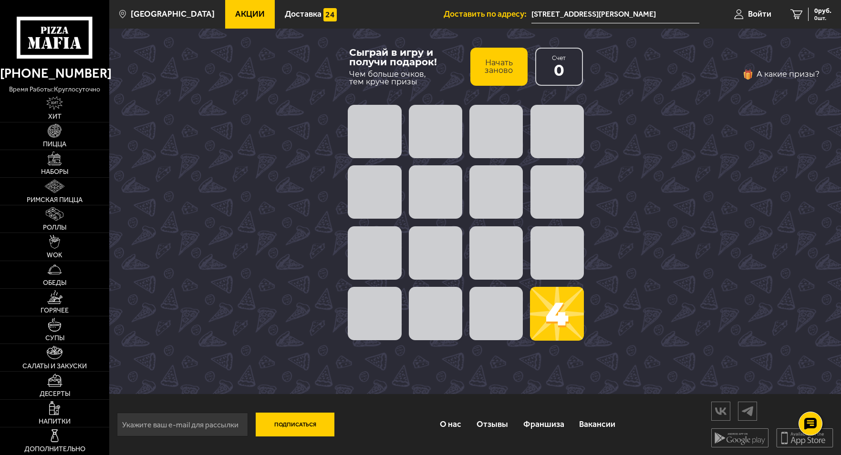
click at [552, 309] on span at bounding box center [557, 314] width 54 height 54
click at [503, 65] on button "Начать заново" at bounding box center [498, 67] width 57 height 38
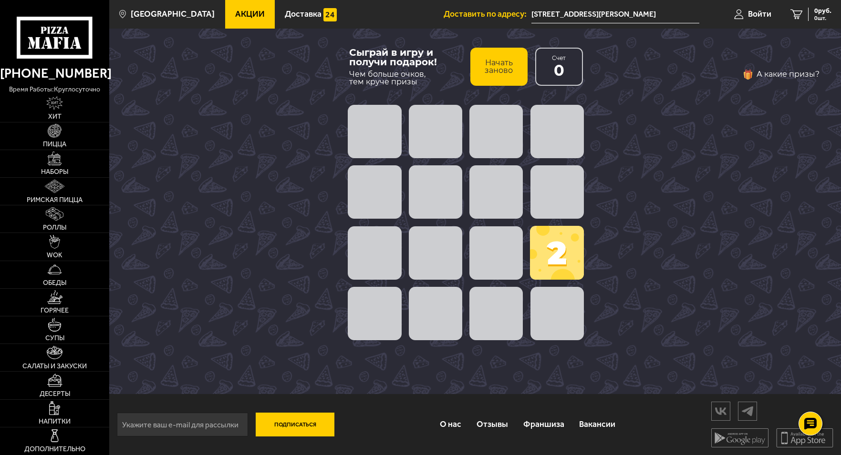
click at [510, 69] on button "Начать заново" at bounding box center [498, 67] width 57 height 38
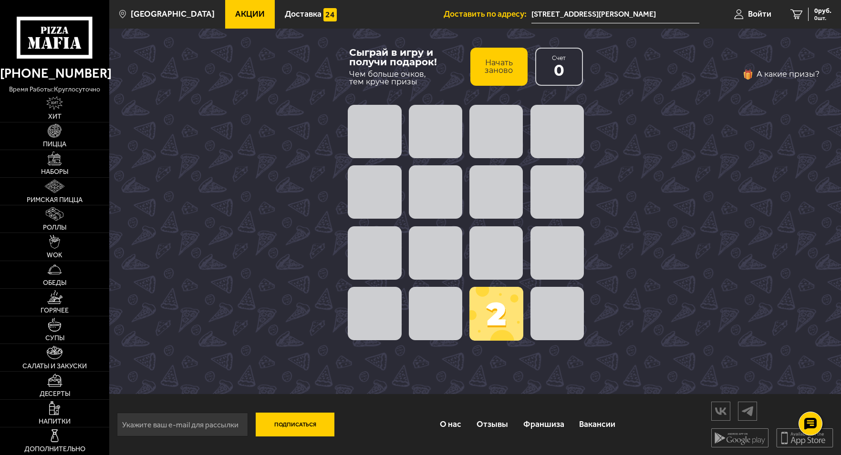
click at [500, 67] on button "Начать заново" at bounding box center [498, 67] width 57 height 38
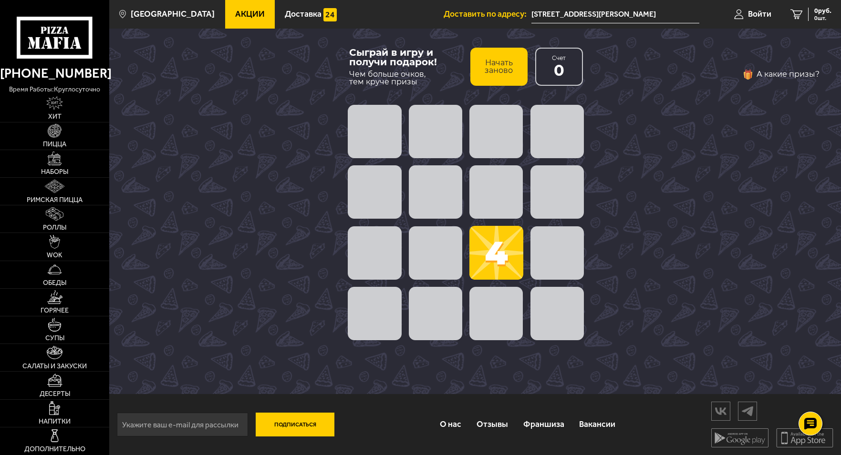
click at [500, 69] on button "Начать заново" at bounding box center [498, 67] width 57 height 38
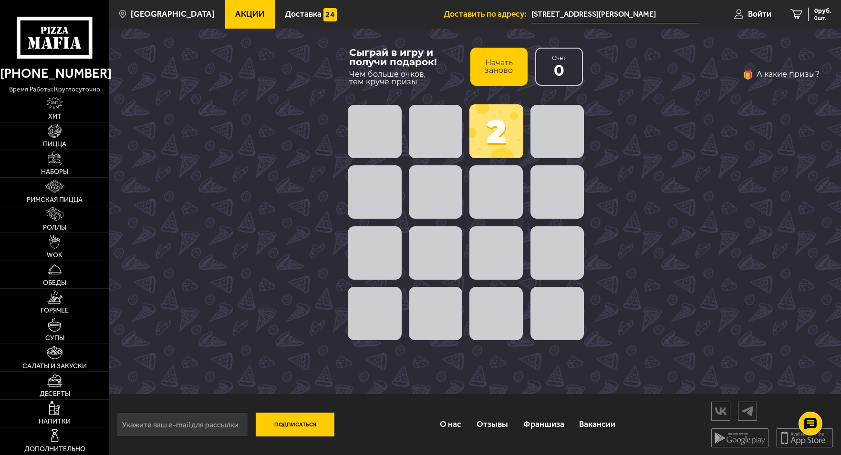
click at [500, 69] on button "Начать заново" at bounding box center [498, 67] width 57 height 38
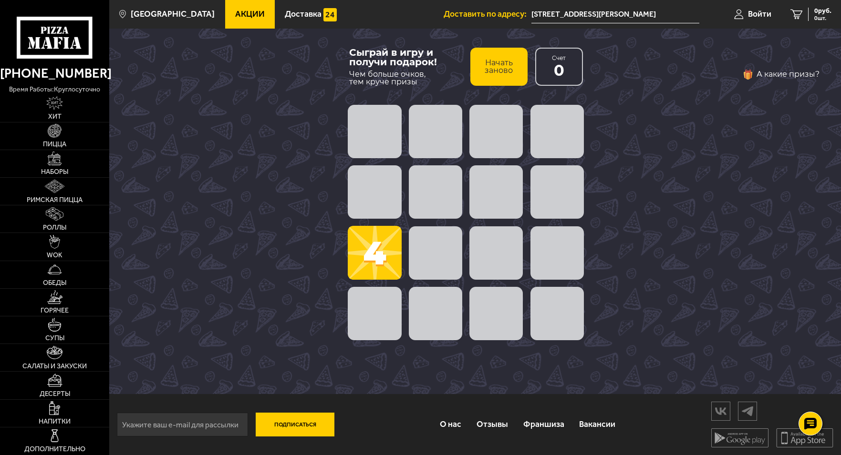
click at [500, 69] on button "Начать заново" at bounding box center [498, 67] width 57 height 38
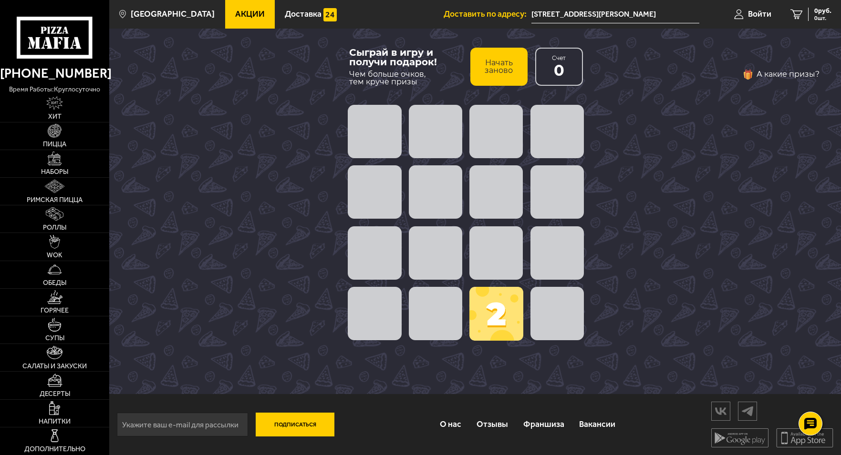
click at [500, 69] on button "Начать заново" at bounding box center [498, 67] width 57 height 38
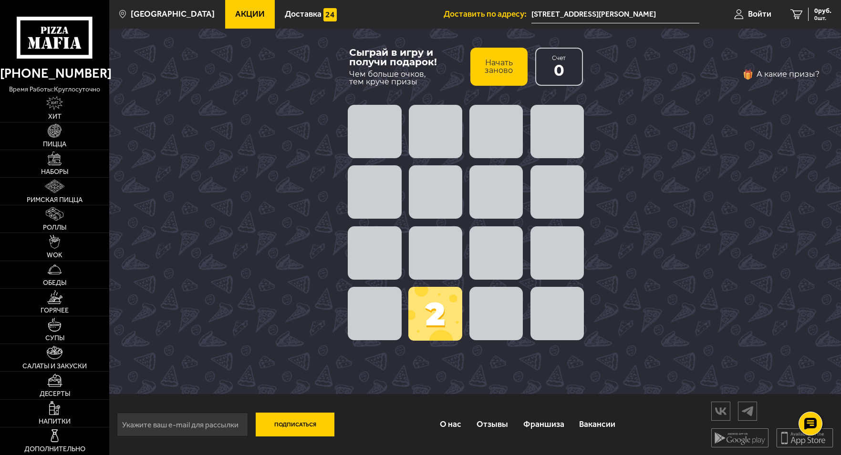
click at [500, 69] on button "Начать заново" at bounding box center [498, 67] width 57 height 38
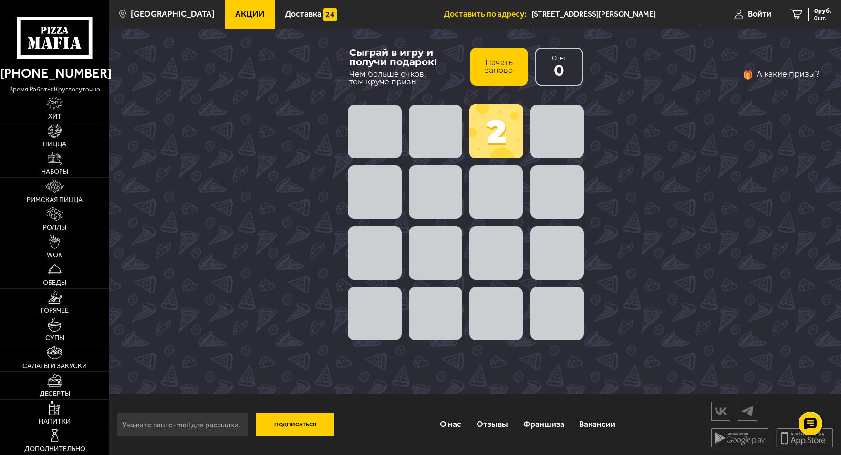
click at [500, 69] on button "Начать заново" at bounding box center [498, 67] width 57 height 38
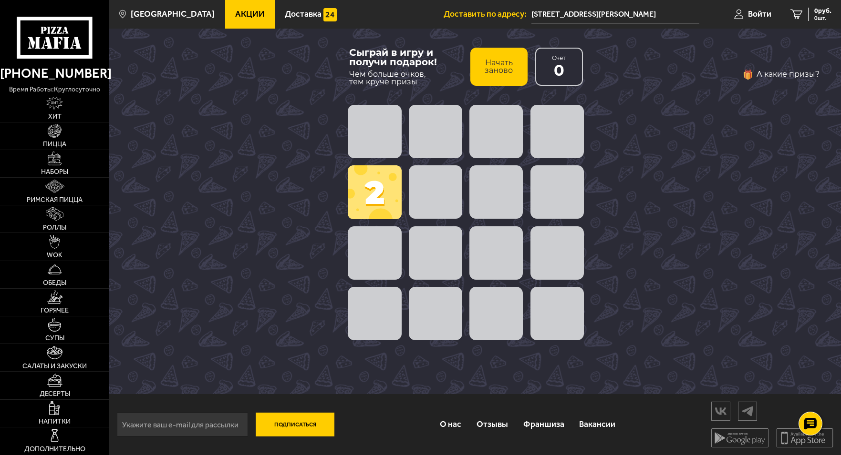
click at [500, 69] on button "Начать заново" at bounding box center [498, 67] width 57 height 38
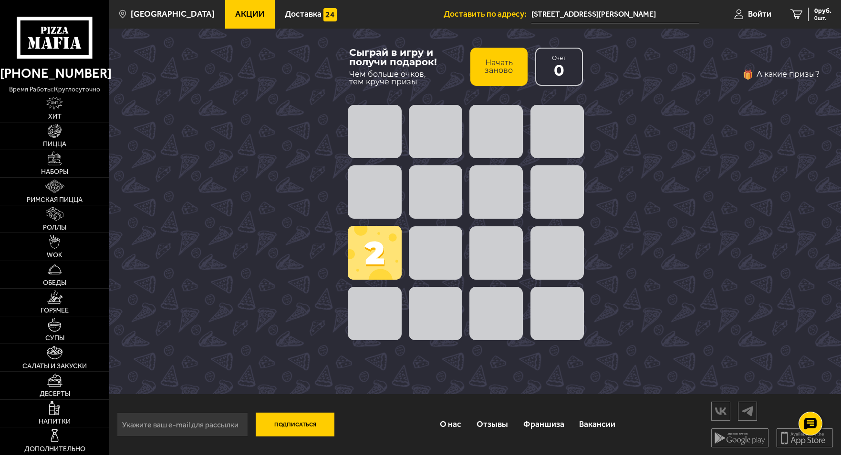
click at [500, 69] on button "Начать заново" at bounding box center [498, 67] width 57 height 38
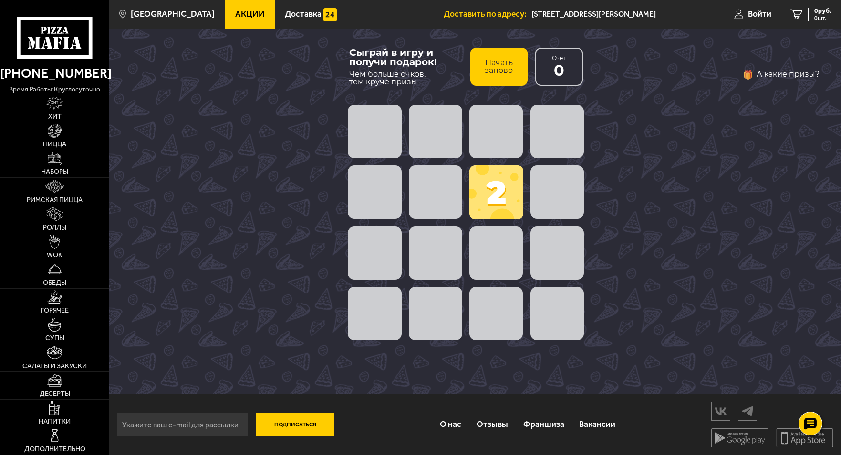
click at [501, 69] on button "Начать заново" at bounding box center [498, 67] width 57 height 38
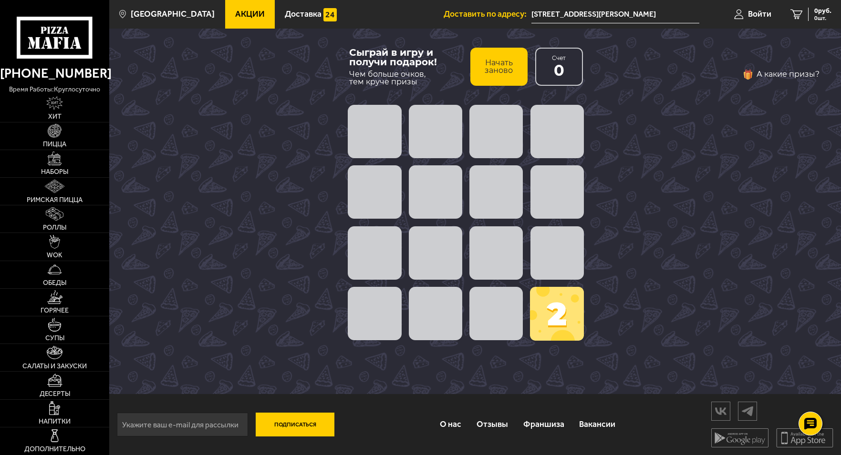
click at [501, 69] on button "Начать заново" at bounding box center [498, 67] width 57 height 38
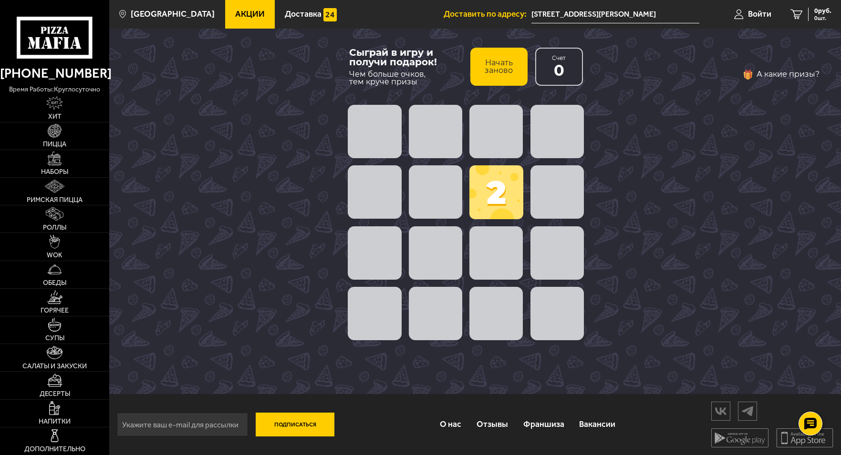
click at [501, 69] on button "Начать заново" at bounding box center [498, 67] width 57 height 38
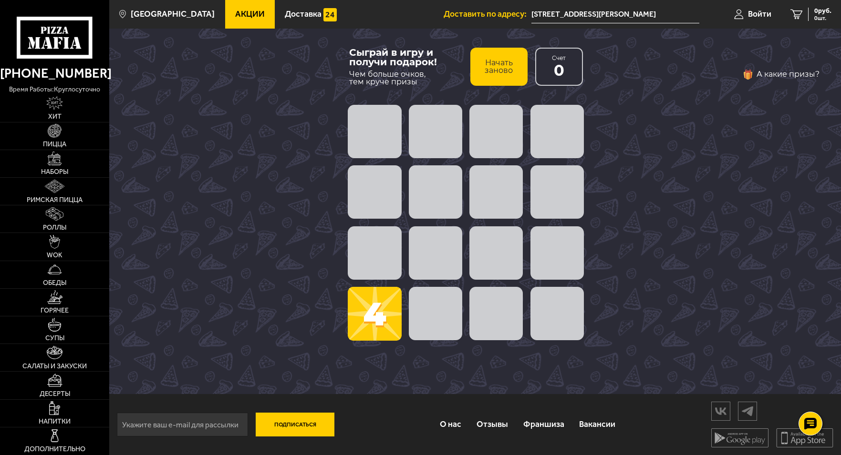
drag, startPoint x: 501, startPoint y: 68, endPoint x: 531, endPoint y: 65, distance: 30.2
click at [503, 67] on button "Начать заново" at bounding box center [498, 67] width 57 height 38
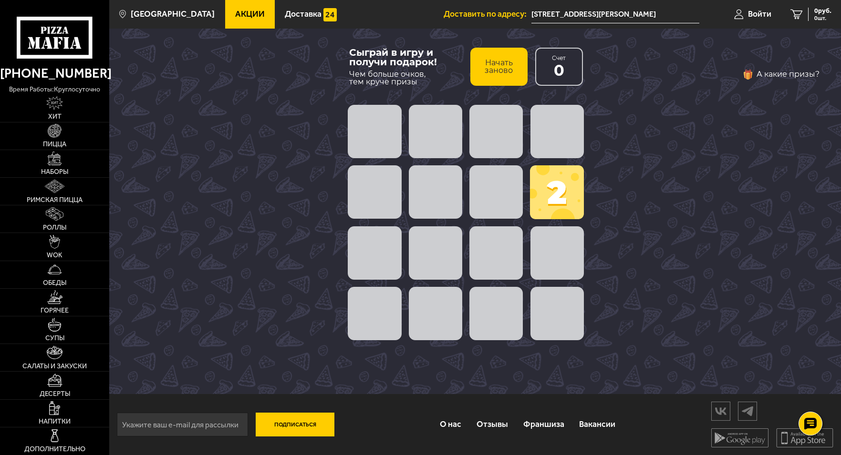
click at [564, 63] on span "0" at bounding box center [559, 70] width 10 height 15
click at [560, 186] on span at bounding box center [557, 192] width 54 height 54
click at [557, 191] on span at bounding box center [557, 192] width 54 height 54
click at [500, 69] on button "Начать заново" at bounding box center [498, 67] width 57 height 38
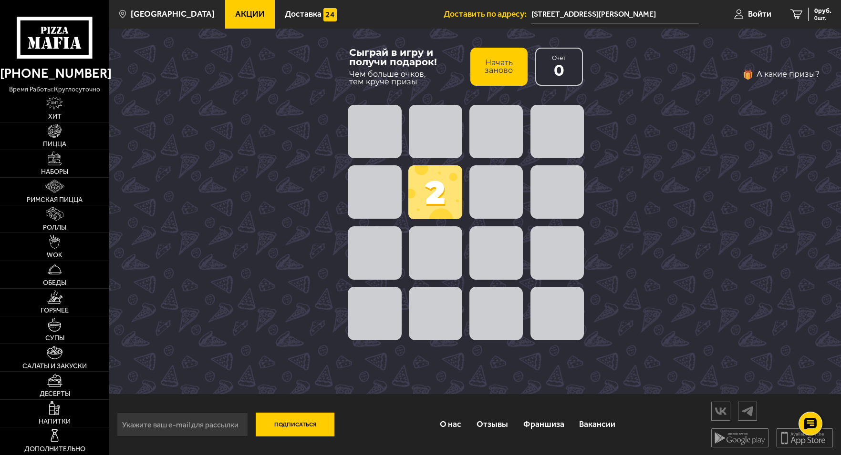
click at [498, 70] on button "Начать заново" at bounding box center [498, 67] width 57 height 38
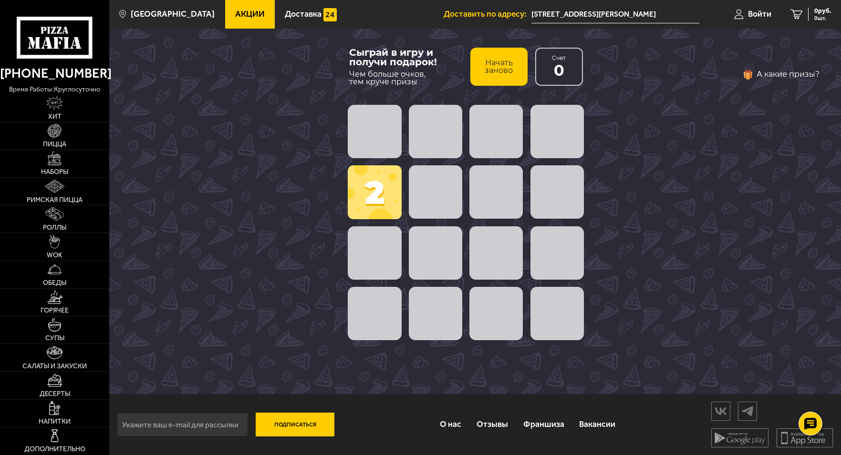
click at [498, 70] on button "Начать заново" at bounding box center [498, 67] width 57 height 38
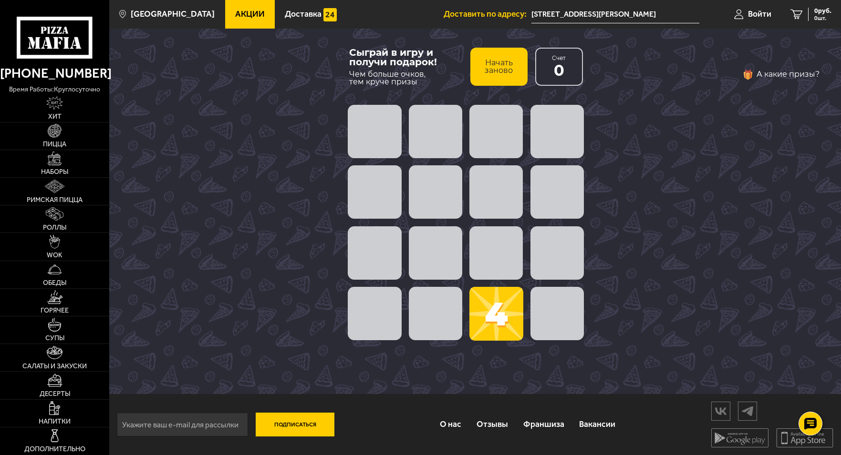
click at [498, 70] on button "Начать заново" at bounding box center [498, 67] width 57 height 38
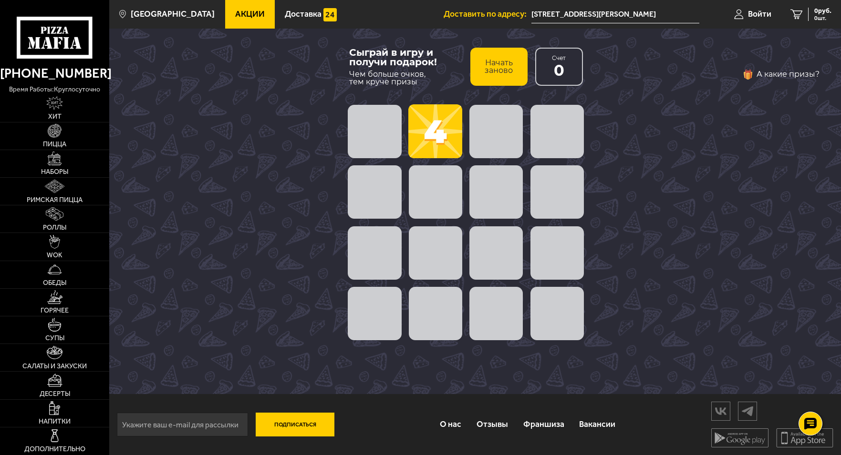
click at [498, 70] on button "Начать заново" at bounding box center [498, 67] width 57 height 38
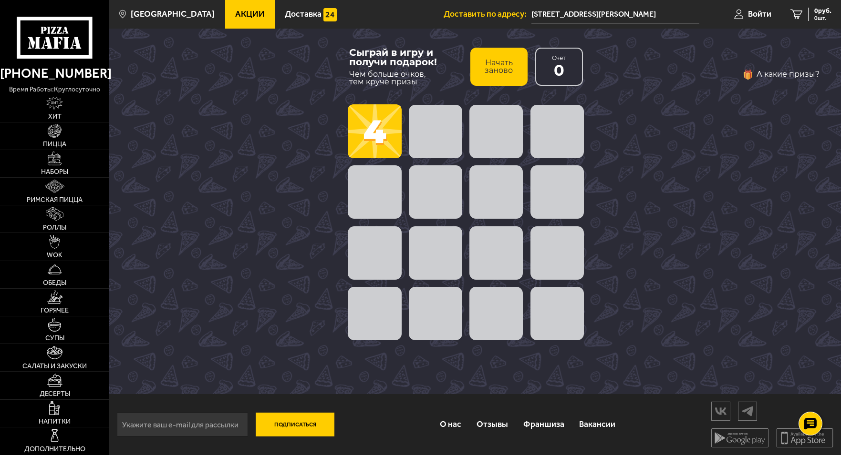
click at [498, 70] on button "Начать заново" at bounding box center [498, 67] width 57 height 38
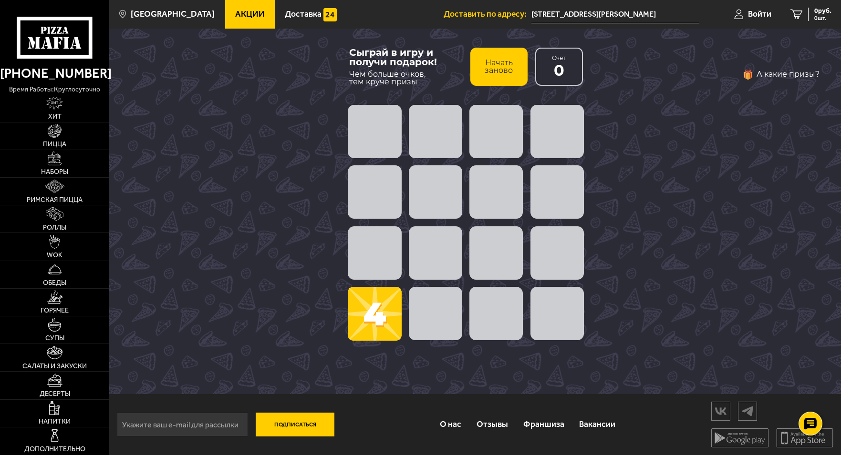
click at [498, 70] on button "Начать заново" at bounding box center [498, 67] width 57 height 38
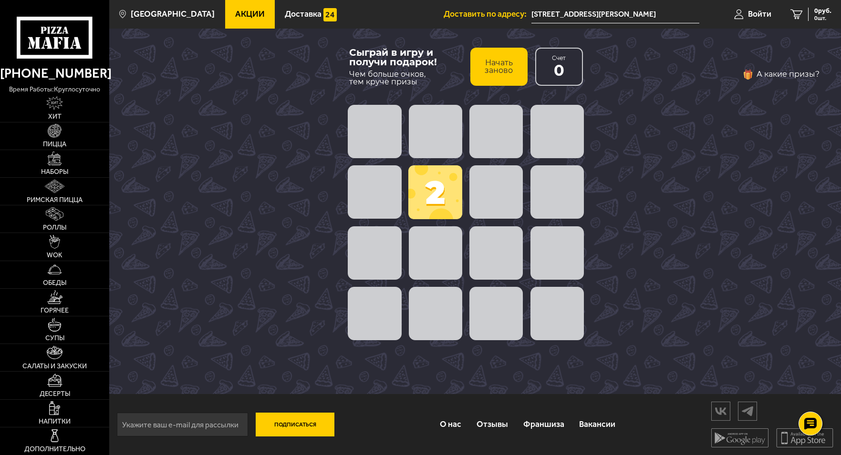
click at [498, 70] on button "Начать заново" at bounding box center [498, 67] width 57 height 38
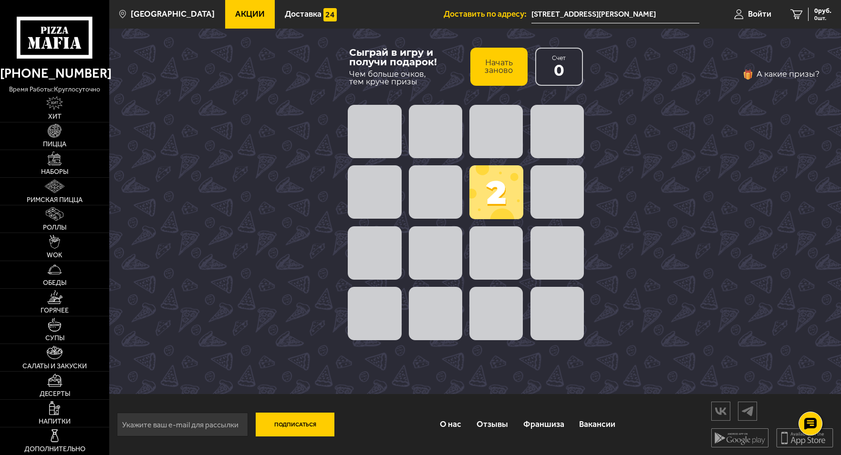
click at [498, 70] on button "Начать заново" at bounding box center [498, 67] width 57 height 38
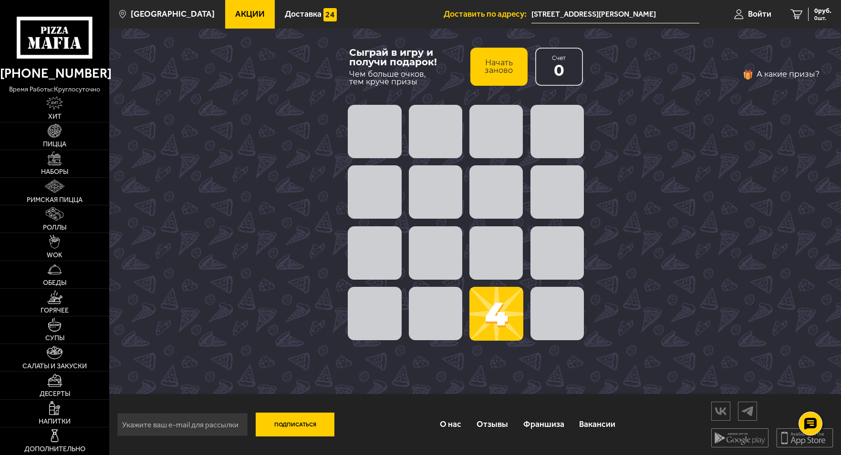
click at [498, 70] on button "Начать заново" at bounding box center [498, 67] width 57 height 38
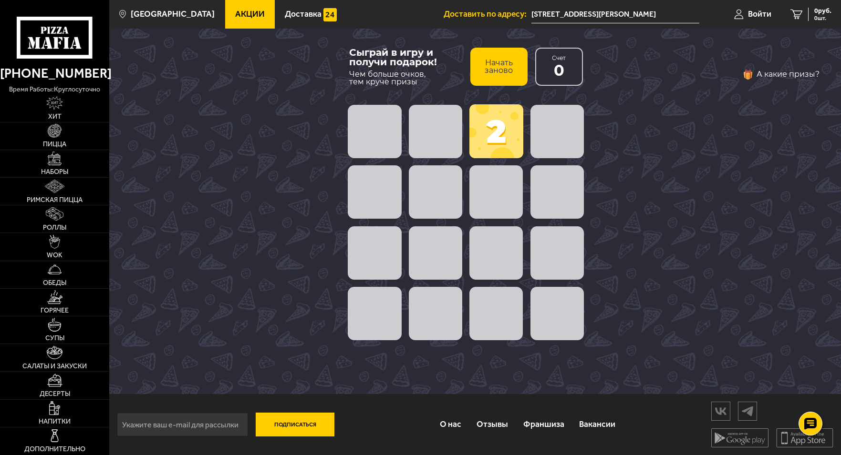
scroll to position [0, 0]
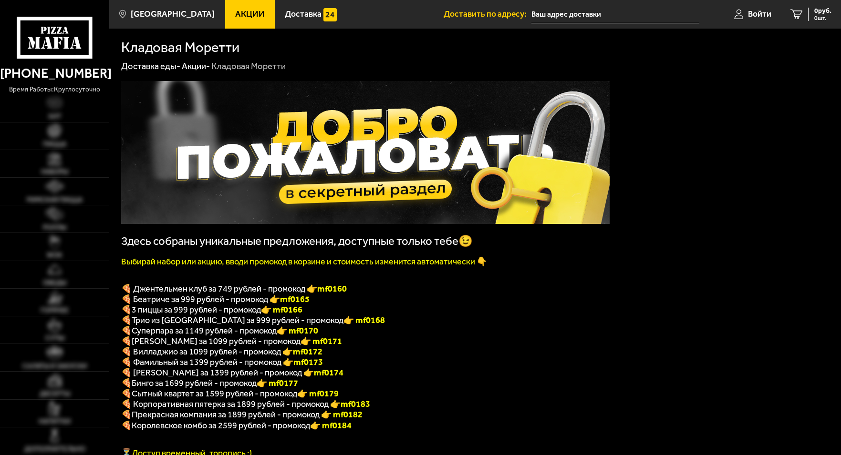
type input "[STREET_ADDRESS][PERSON_NAME]"
